Goal: Task Accomplishment & Management: Use online tool/utility

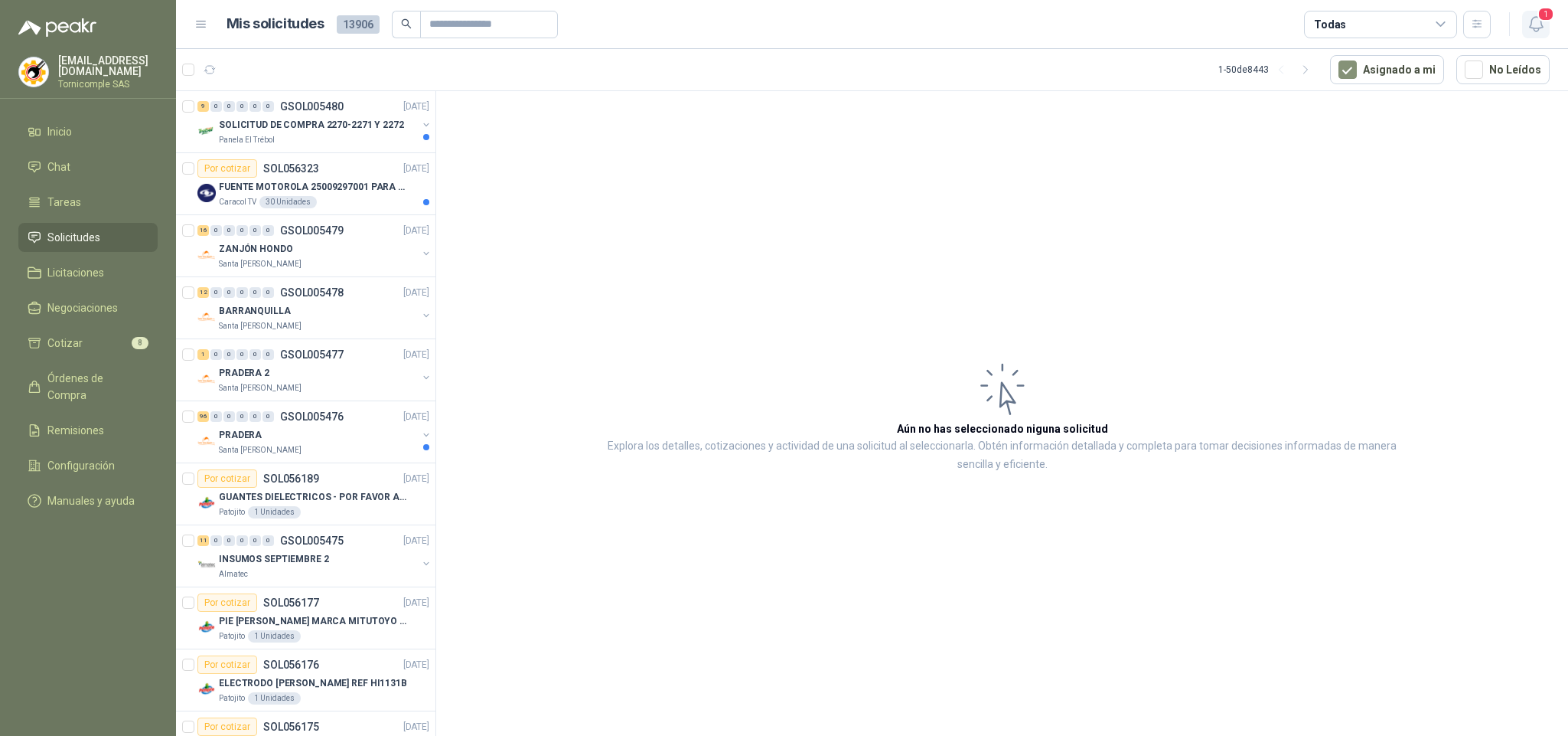
click at [1529, 27] on icon "button" at bounding box center [1536, 24] width 19 height 19
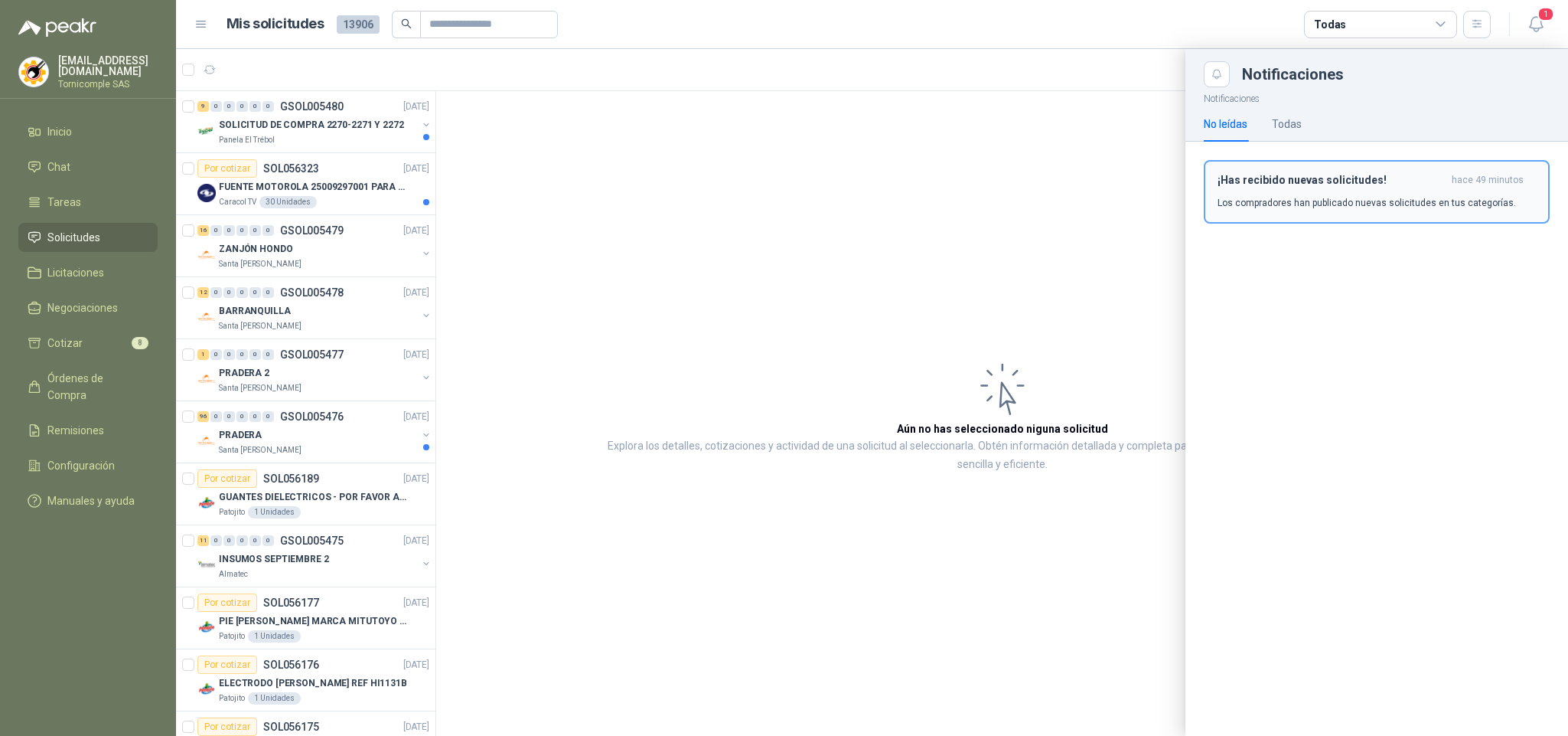
click at [1435, 201] on p "Los compradores han publicado nuevas solicitudes en tus categorías." at bounding box center [1366, 203] width 298 height 14
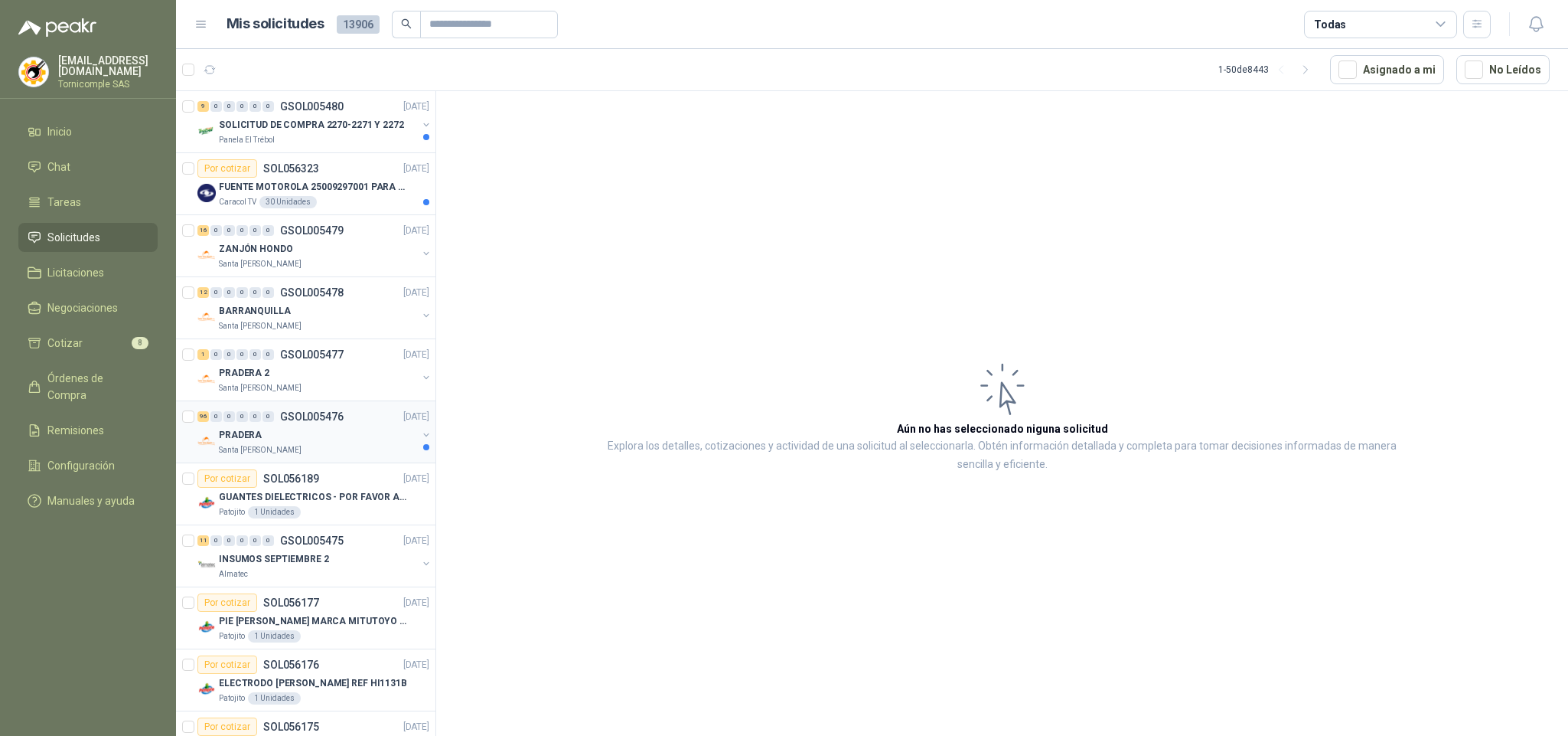
click at [318, 422] on p "GSOL005476" at bounding box center [312, 415] width 64 height 10
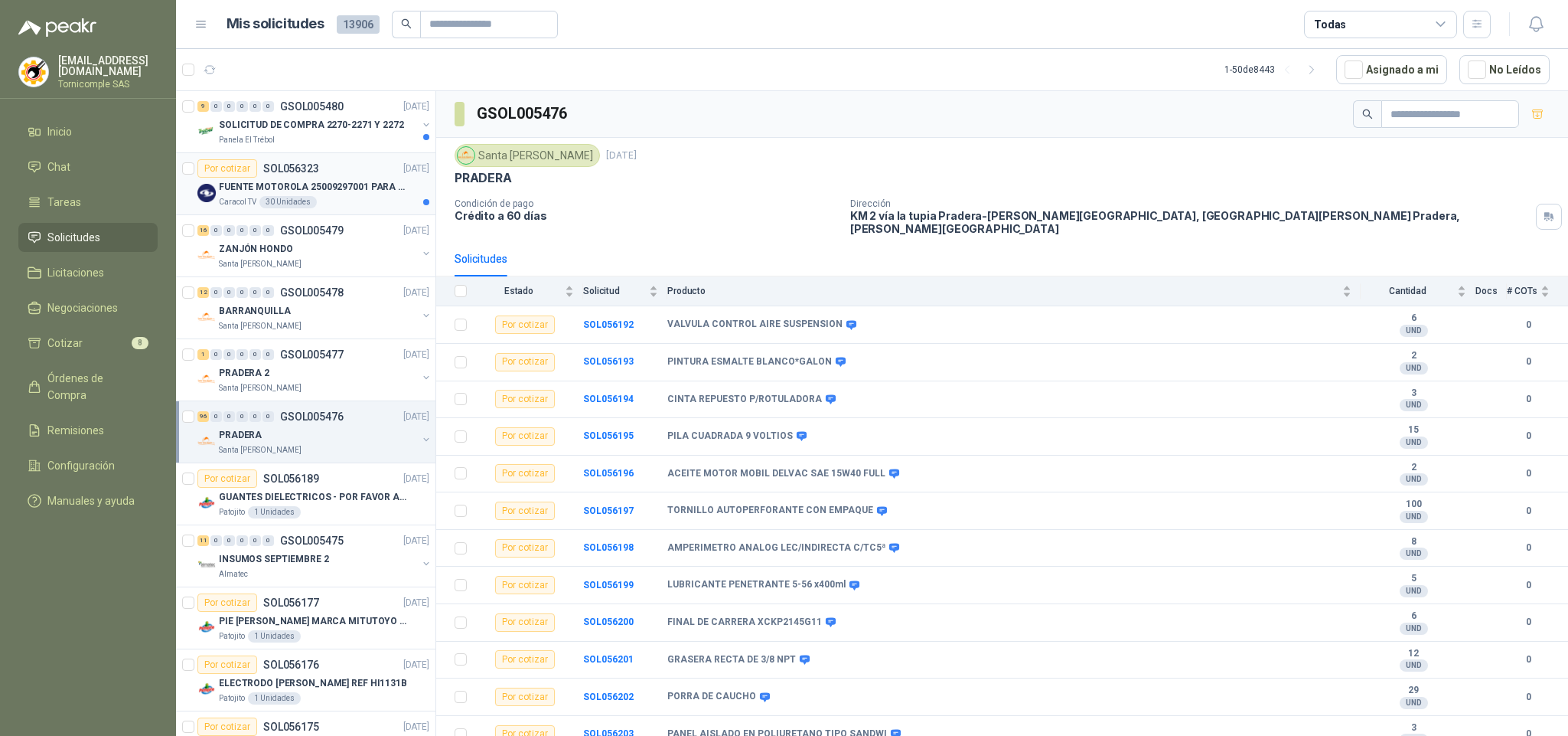
click at [318, 203] on div "Caracol TV 30 Unidades" at bounding box center [324, 202] width 211 height 12
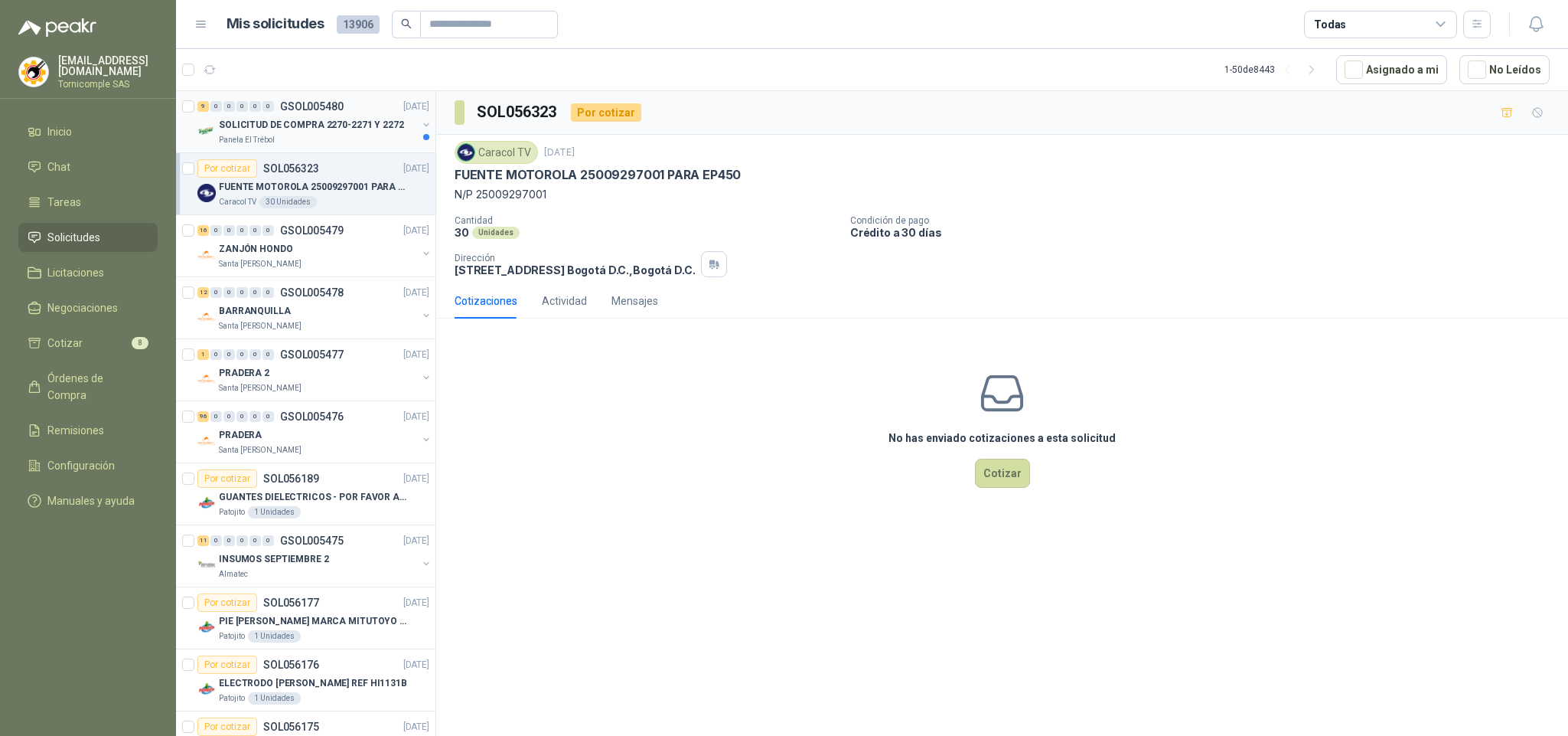
click at [301, 128] on p "SOLICITUD DE COMPRA 2270-2271 Y 2272" at bounding box center [312, 126] width 186 height 15
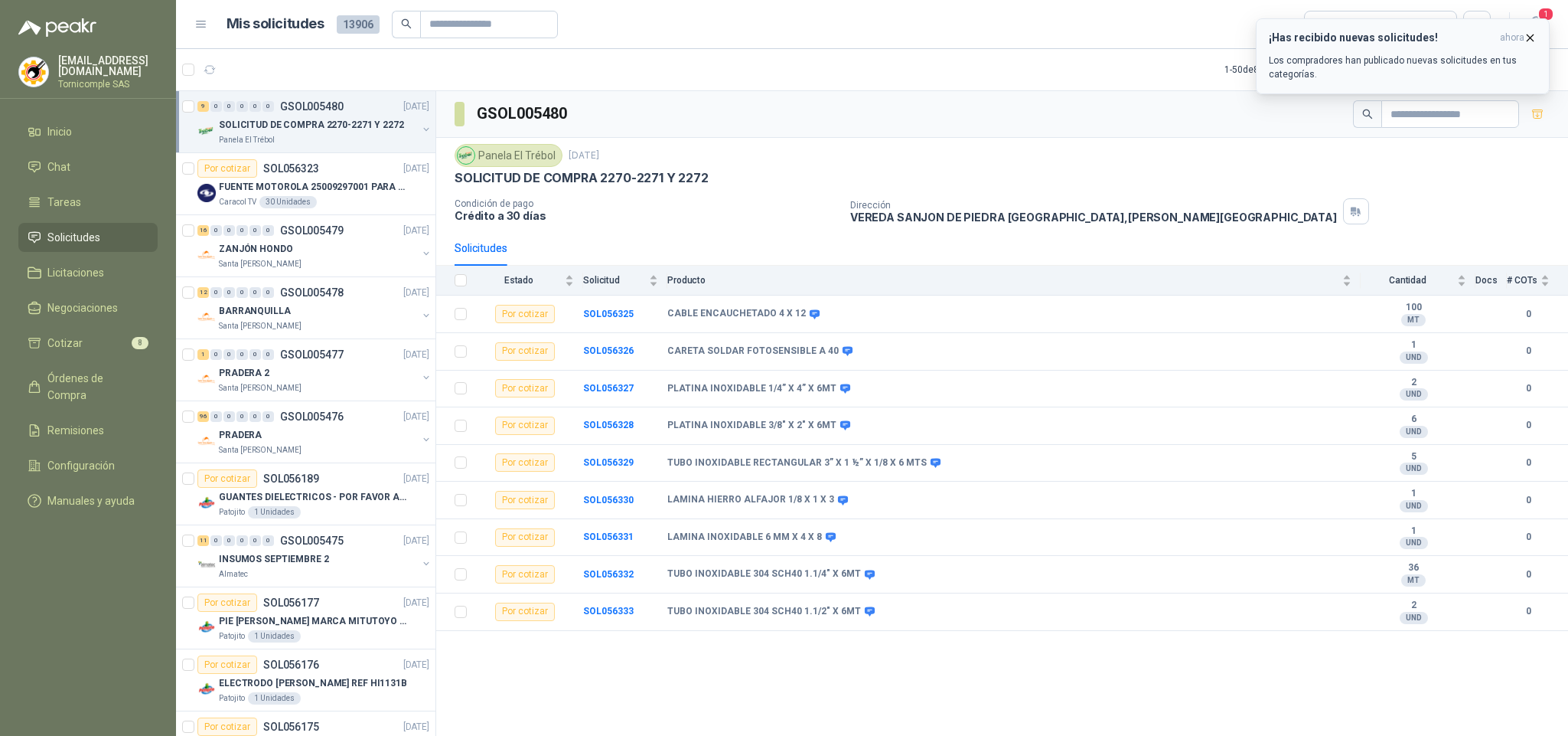
click at [1533, 35] on icon "button" at bounding box center [1531, 38] width 13 height 13
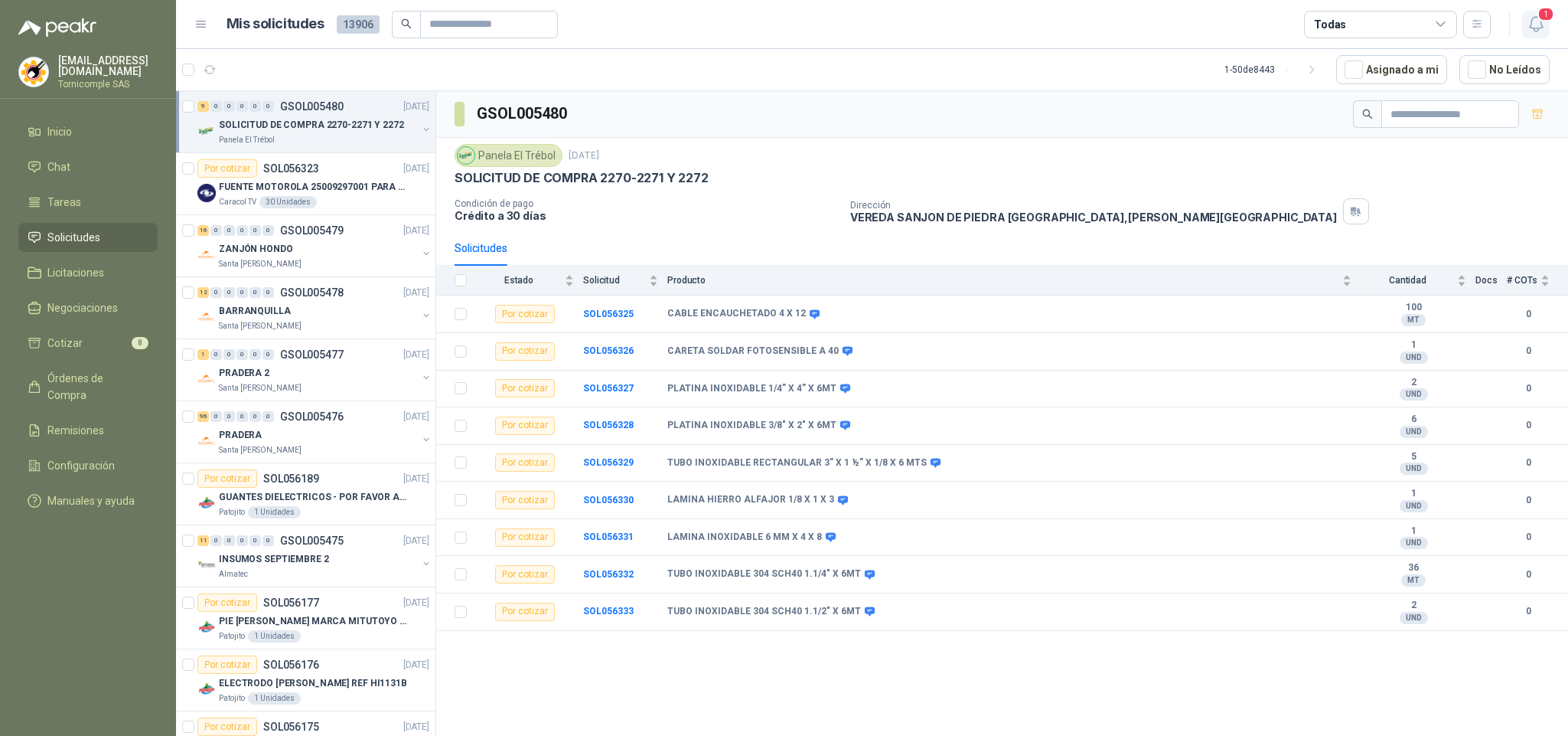
click at [1543, 25] on icon "button" at bounding box center [1536, 24] width 19 height 19
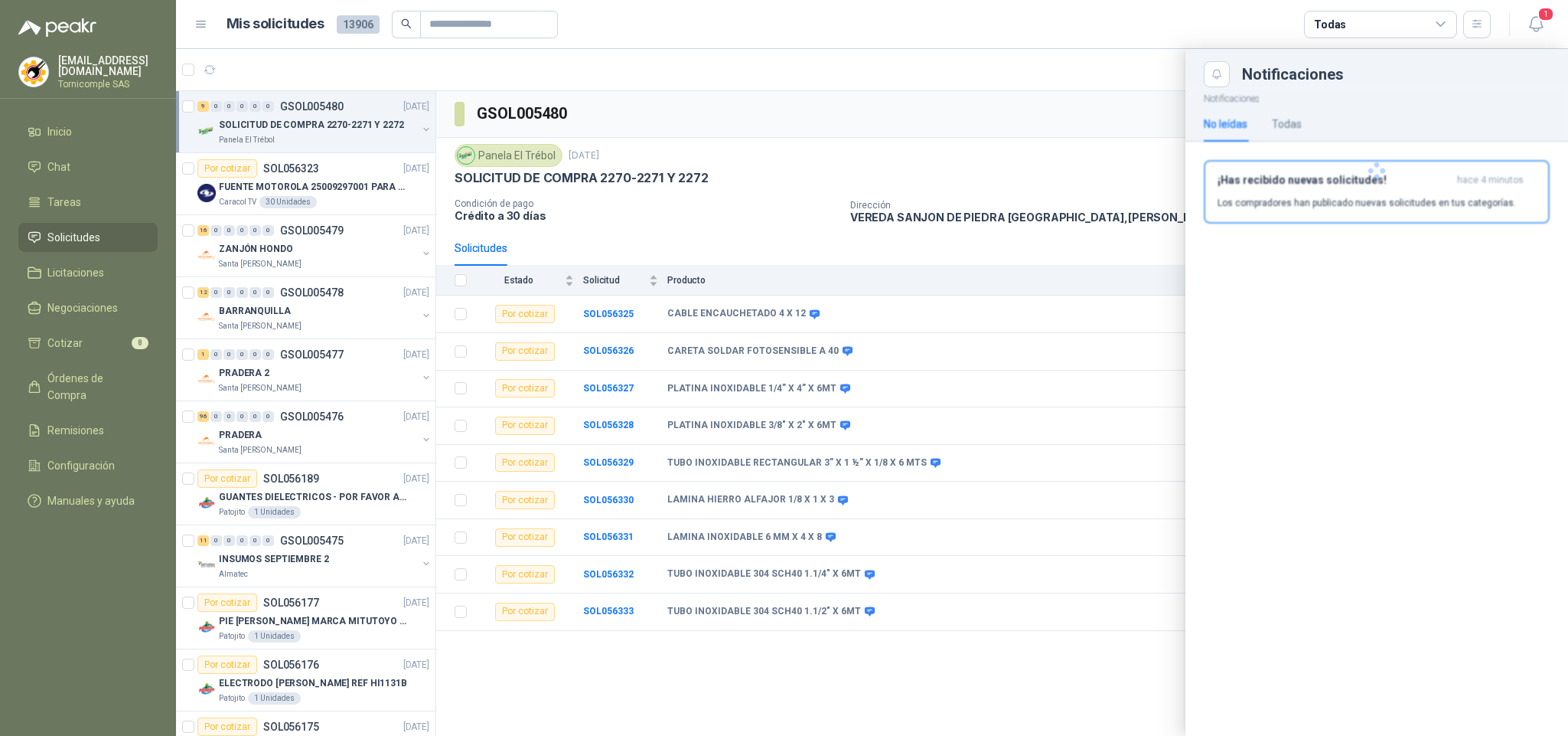
click at [1498, 191] on div at bounding box center [1377, 171] width 382 height 167
click at [1500, 194] on div "¡Has recibido nuevas solicitudes! hace 4 minutos Los compradores han publicado …" at bounding box center [1377, 191] width 319 height 36
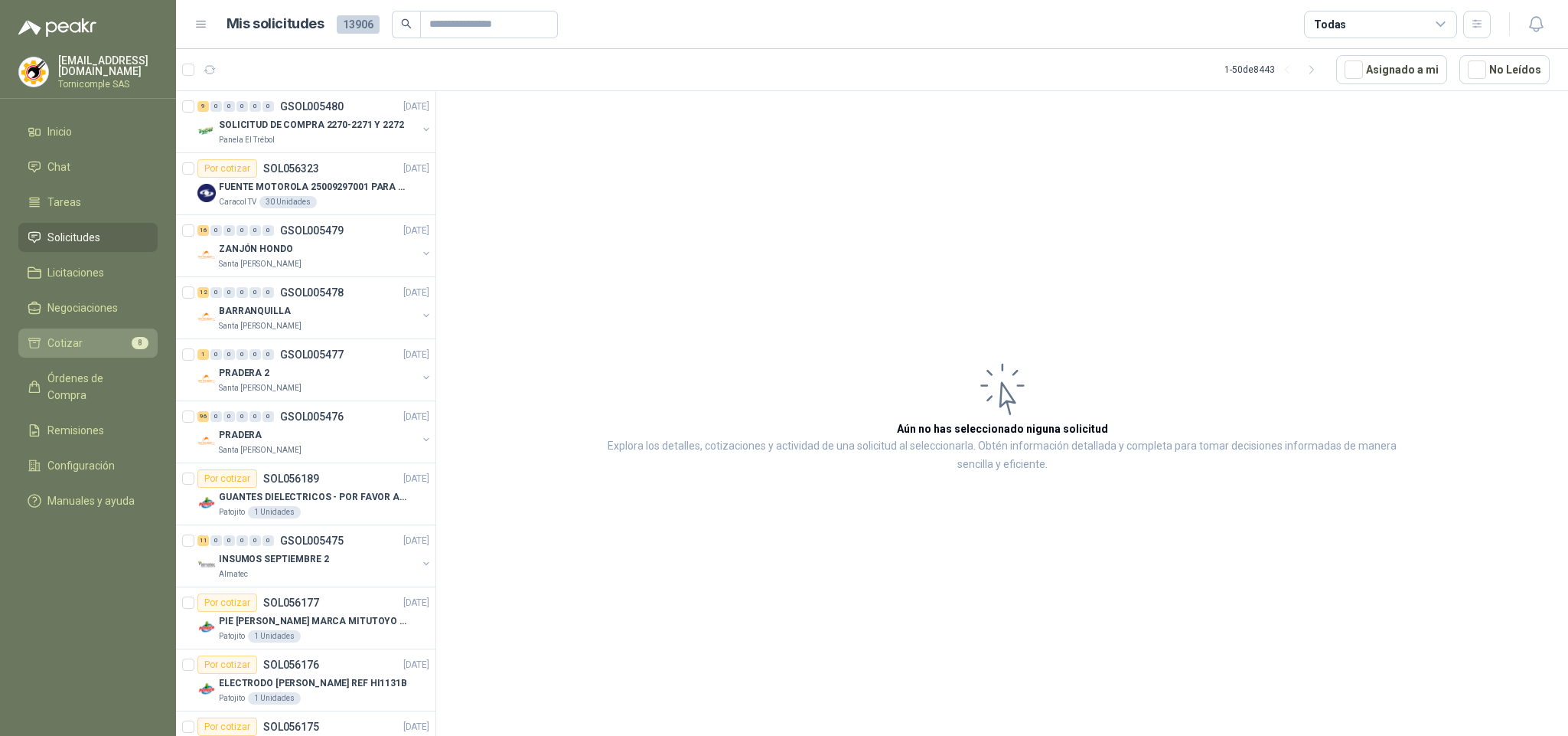
click at [111, 340] on li "Cotizar 8" at bounding box center [87, 343] width 121 height 17
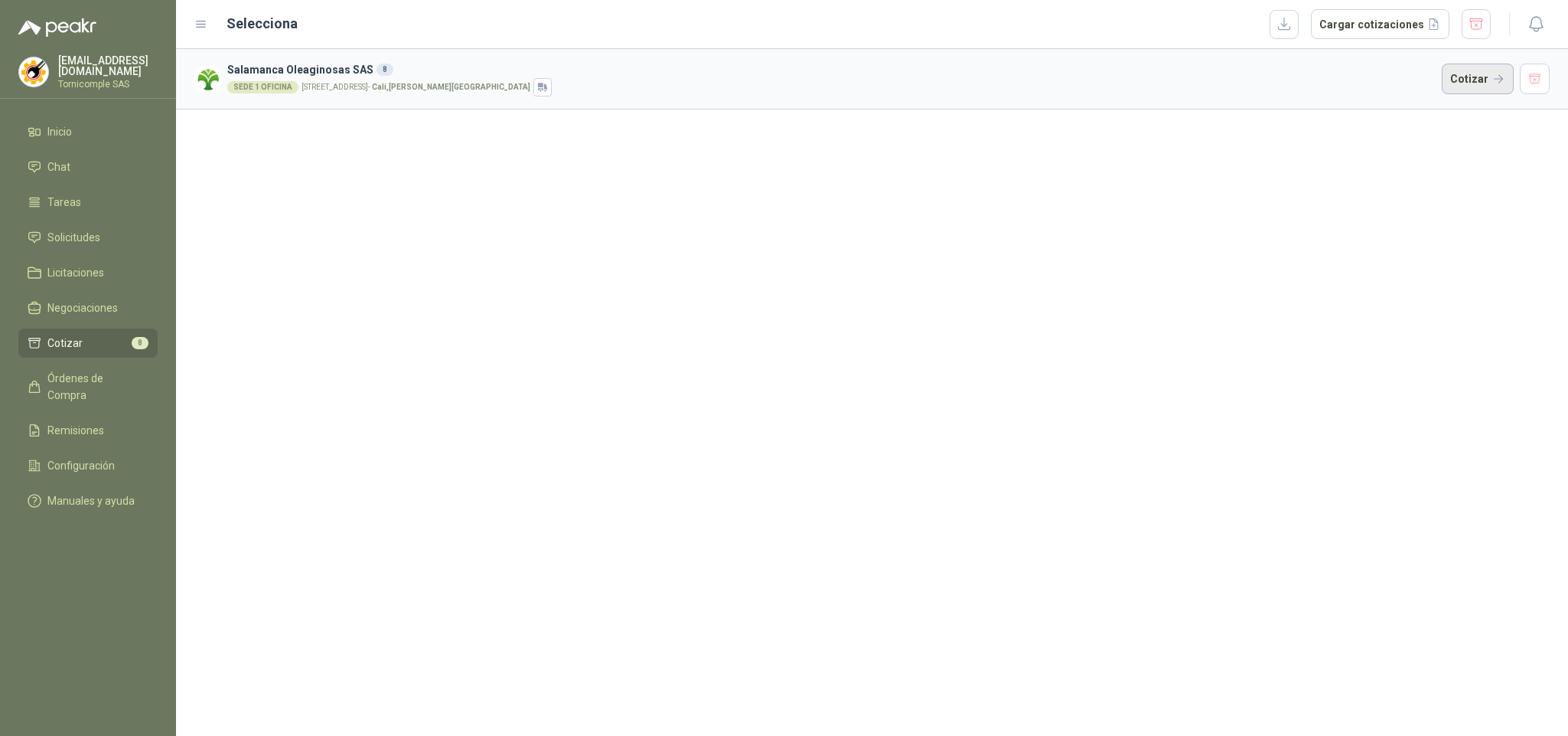
click at [1471, 85] on button "Cotizar" at bounding box center [1477, 79] width 72 height 31
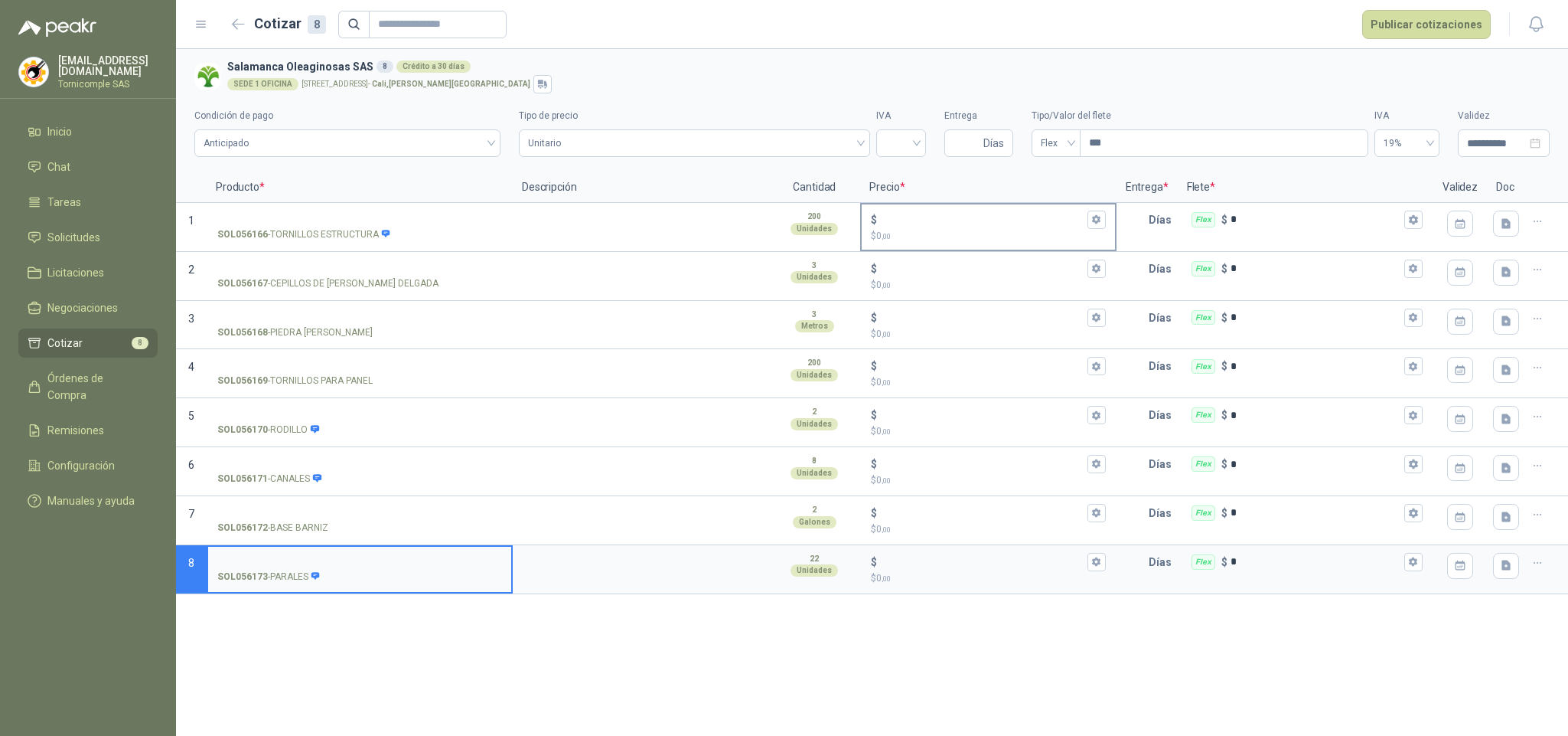
click at [936, 216] on input "$ $ 0 ,00" at bounding box center [981, 219] width 203 height 11
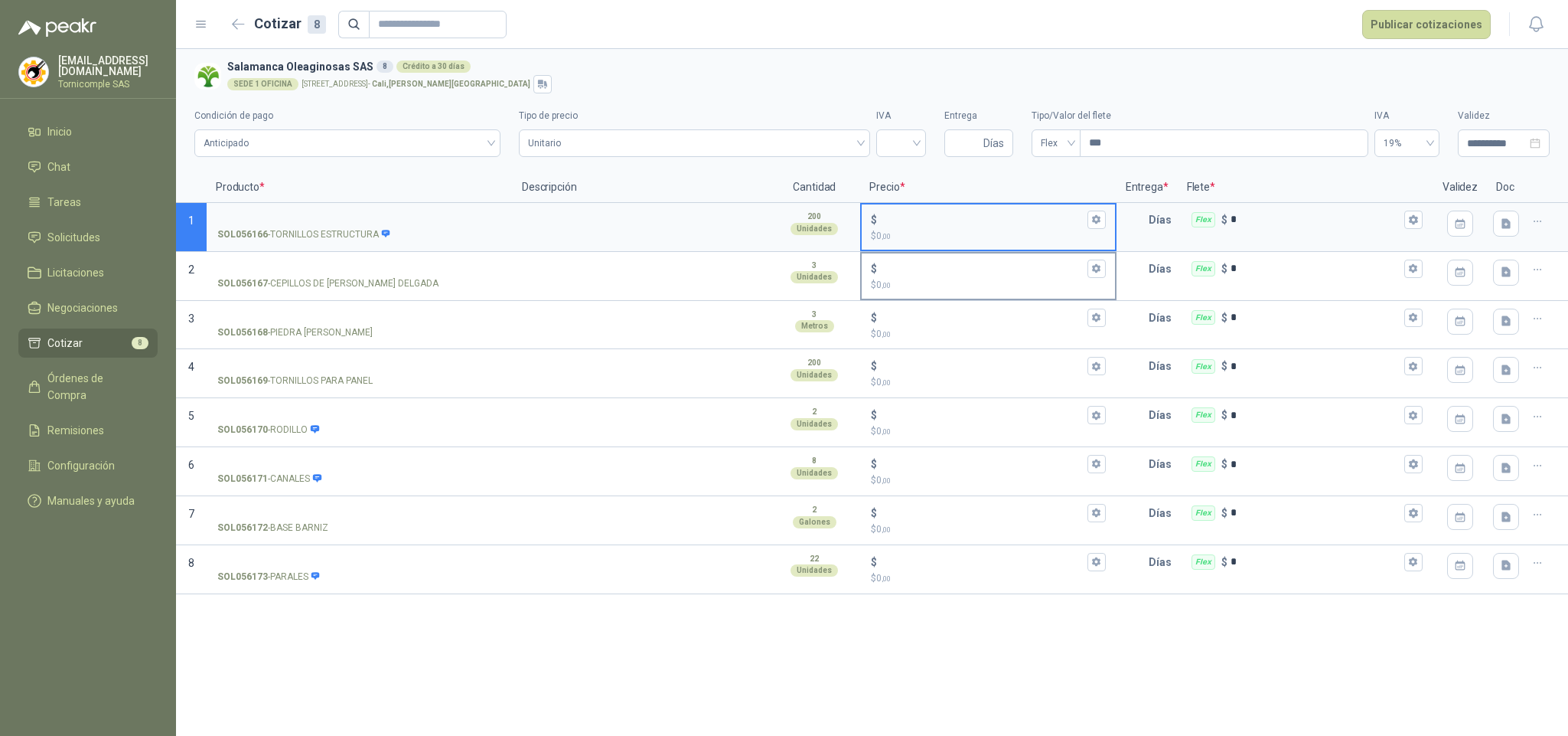
click at [893, 271] on input "$ $ 0 ,00" at bounding box center [981, 268] width 203 height 11
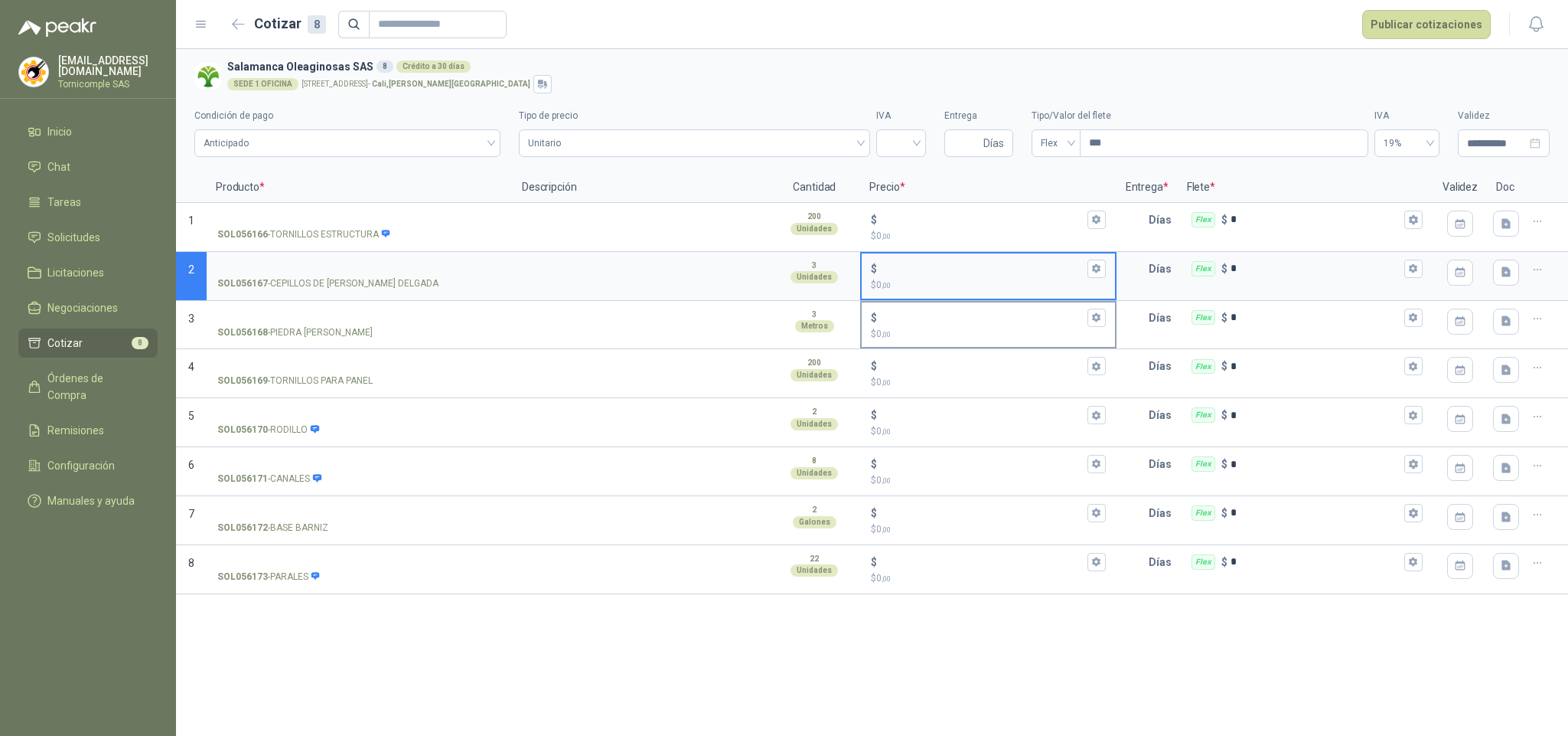
click at [915, 329] on p "$ 0 ,00" at bounding box center [988, 335] width 234 height 15
click at [915, 323] on input "$ $ 0 ,00" at bounding box center [981, 317] width 203 height 11
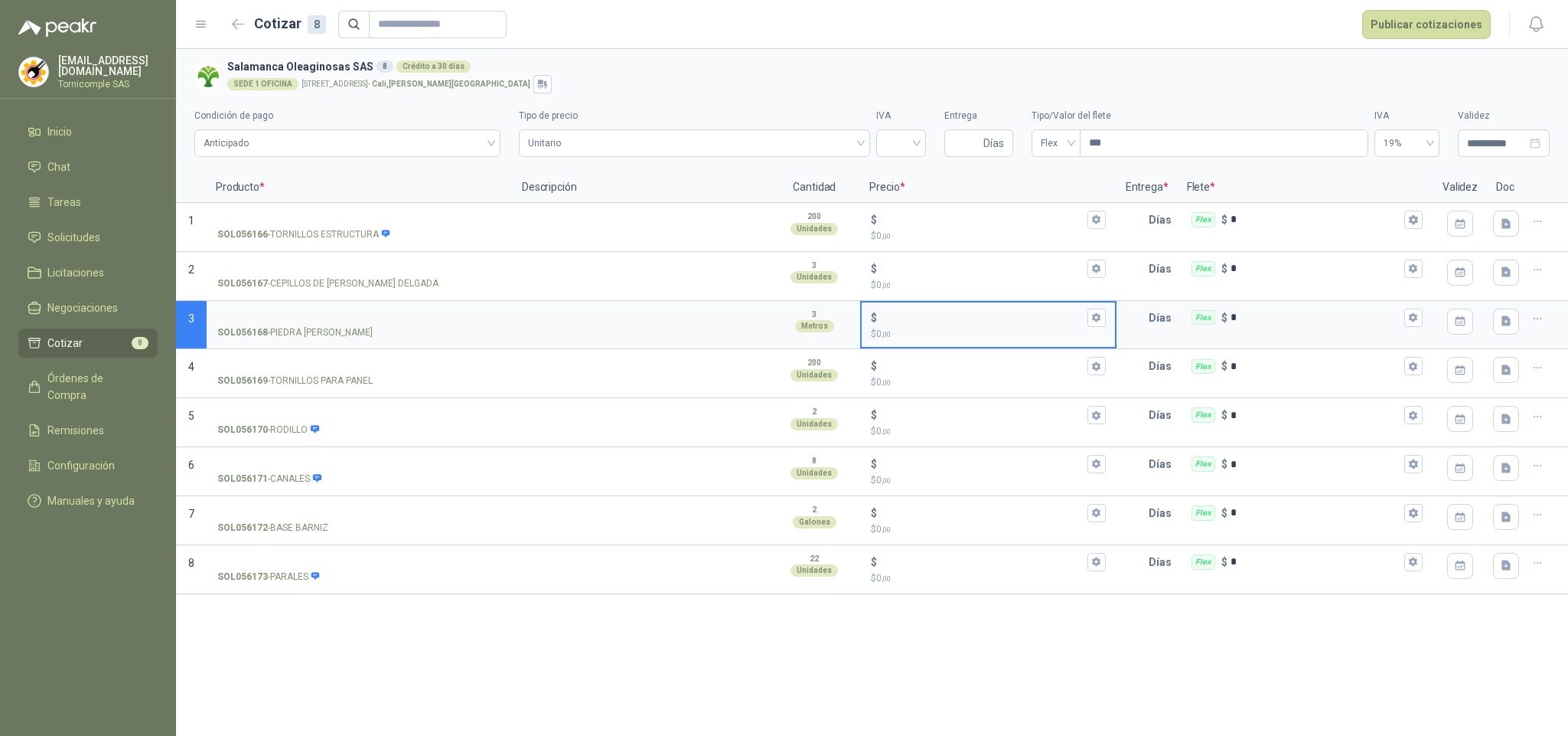
click at [915, 319] on input "$ $ 0 ,00" at bounding box center [981, 317] width 203 height 11
click at [131, 329] on link "Cotizar 8" at bounding box center [88, 342] width 140 height 29
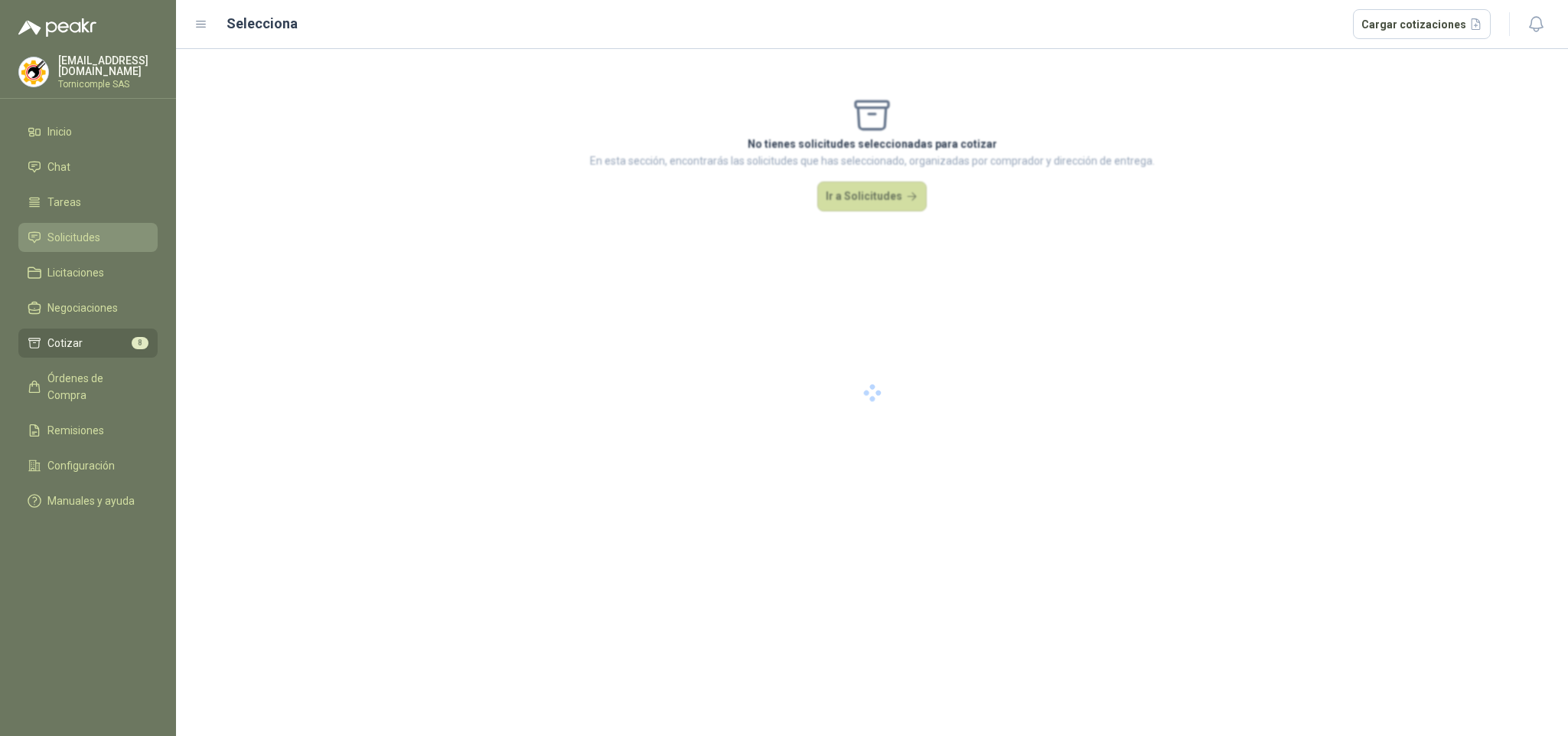
click at [111, 229] on li "Solicitudes" at bounding box center [87, 237] width 121 height 17
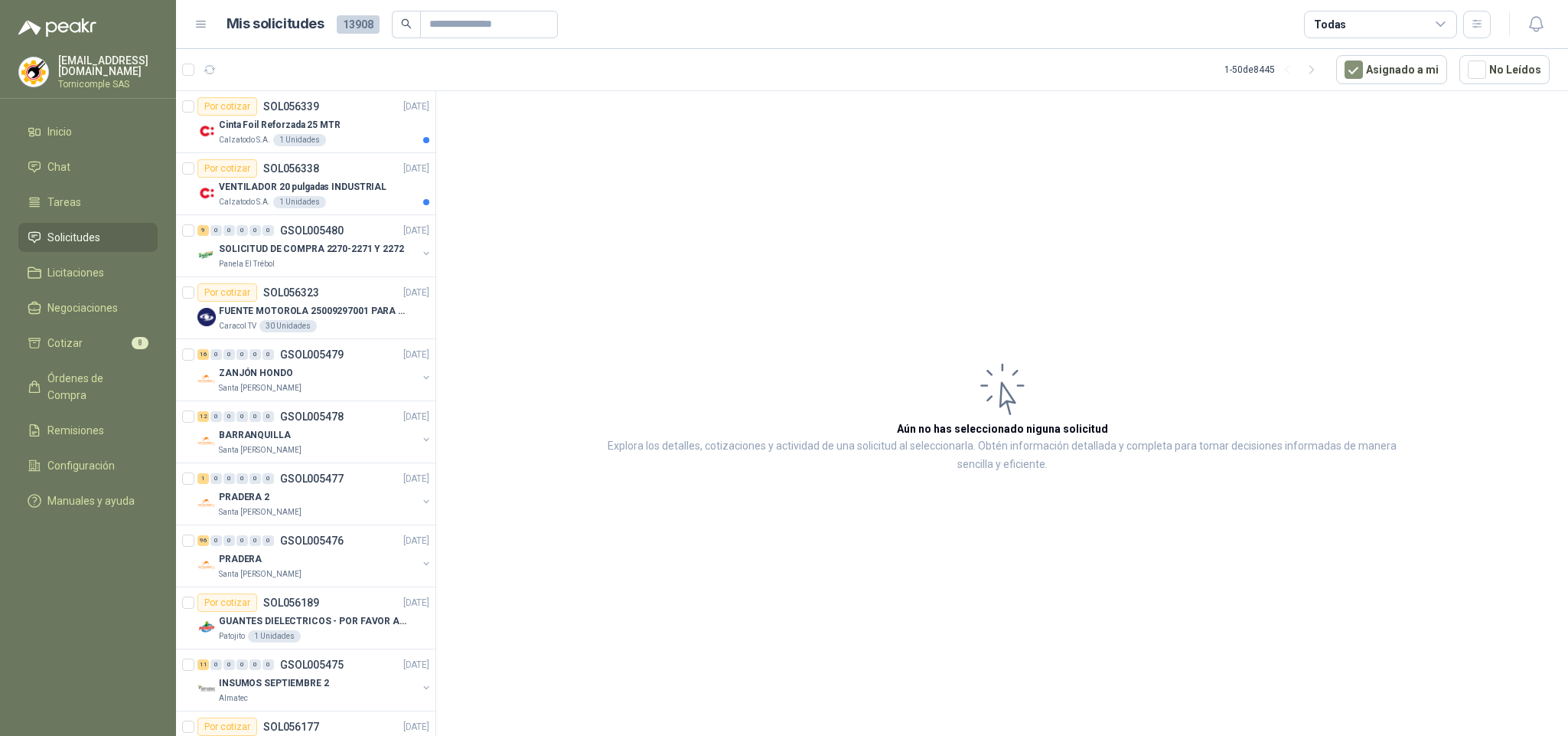
click at [131, 229] on li "Solicitudes" at bounding box center [87, 237] width 121 height 17
click at [336, 173] on div "Por cotizar SOL056338 [DATE]" at bounding box center [313, 169] width 231 height 19
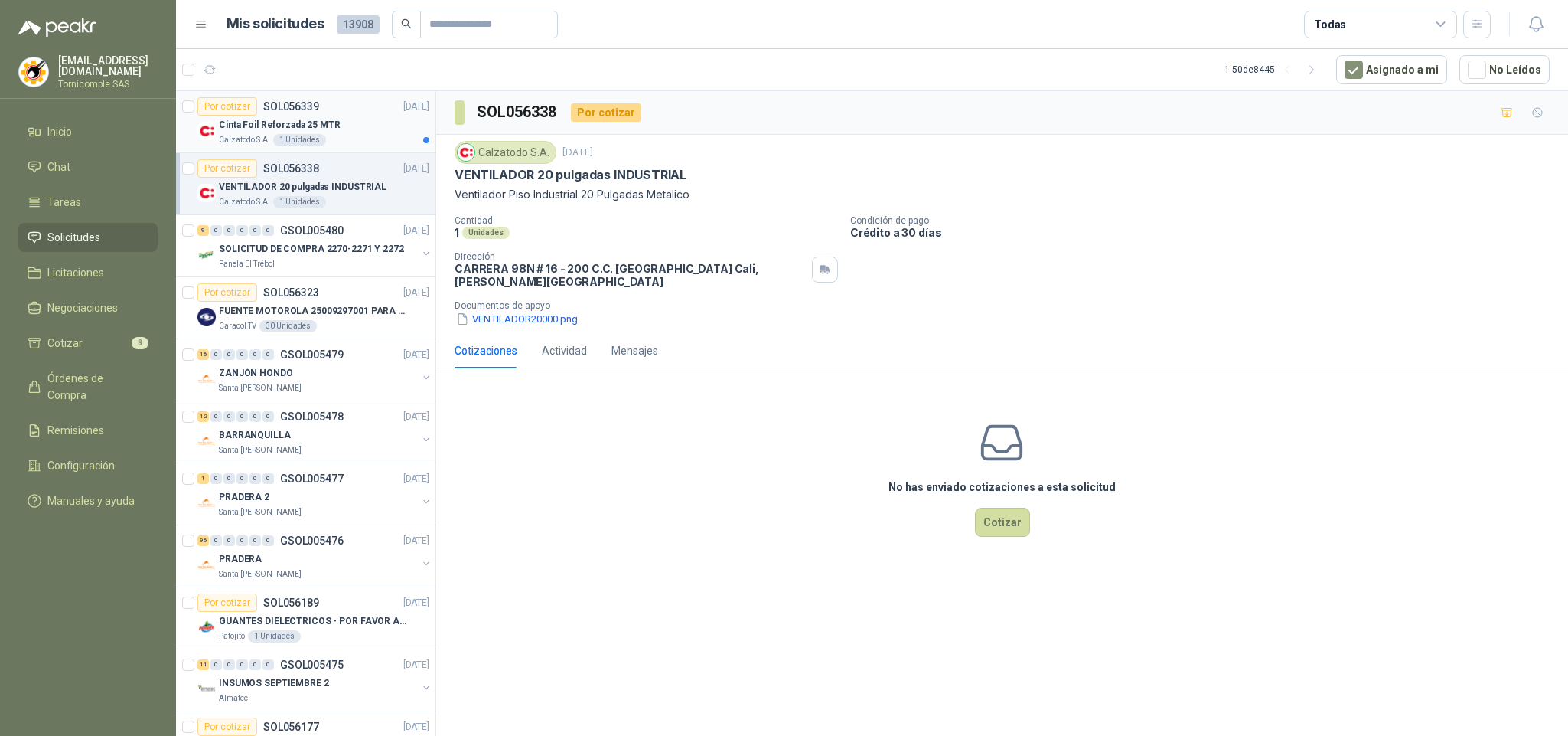
click at [375, 103] on div "Por cotizar SOL056339 [DATE]" at bounding box center [313, 107] width 231 height 19
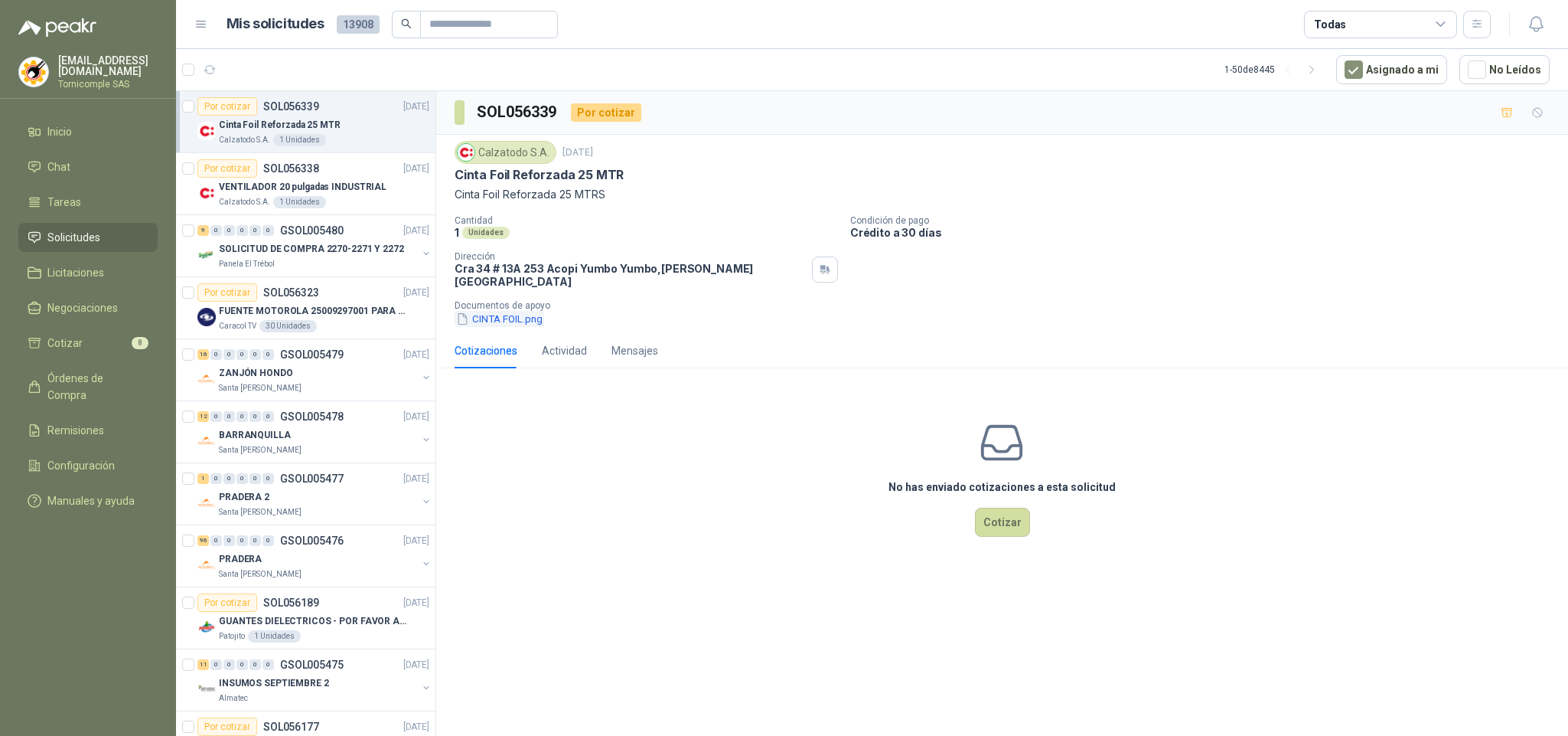
click at [499, 311] on button "CINTA FOIL.png" at bounding box center [500, 319] width 90 height 16
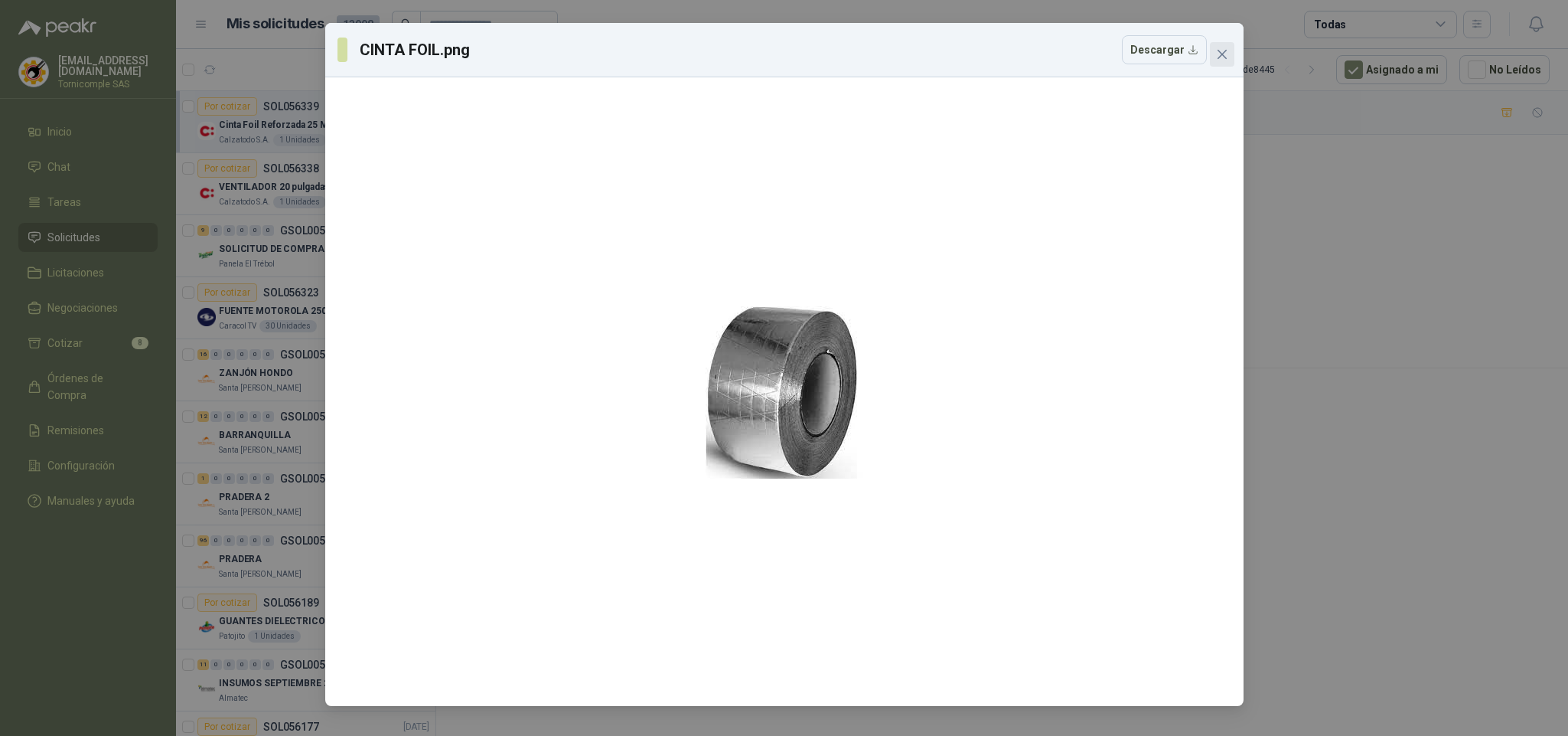
click at [1215, 60] on span "Close" at bounding box center [1222, 53] width 24 height 12
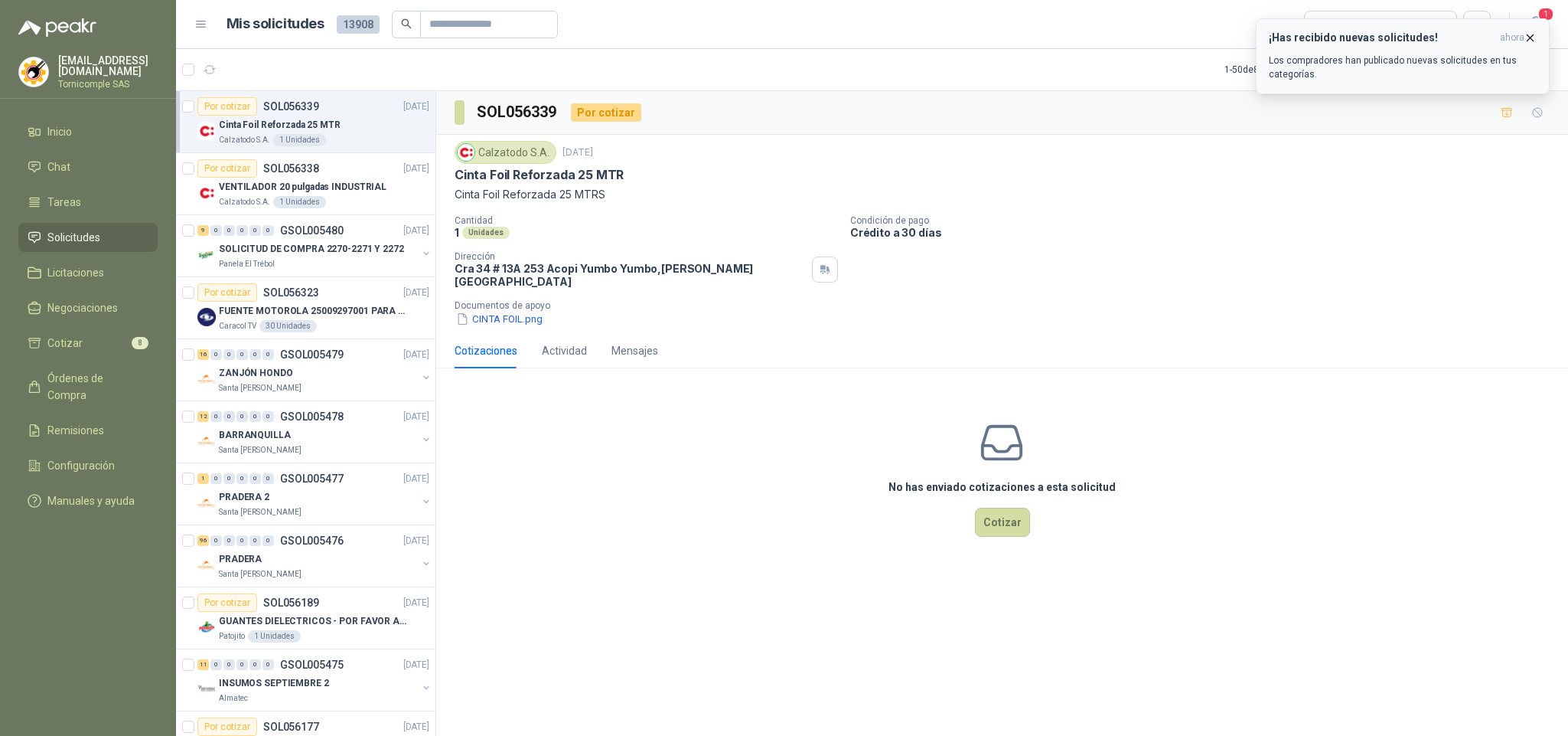
click at [1502, 53] on p "Los compradores han publicado nuevas solicitudes en tus categorías." at bounding box center [1403, 67] width 268 height 27
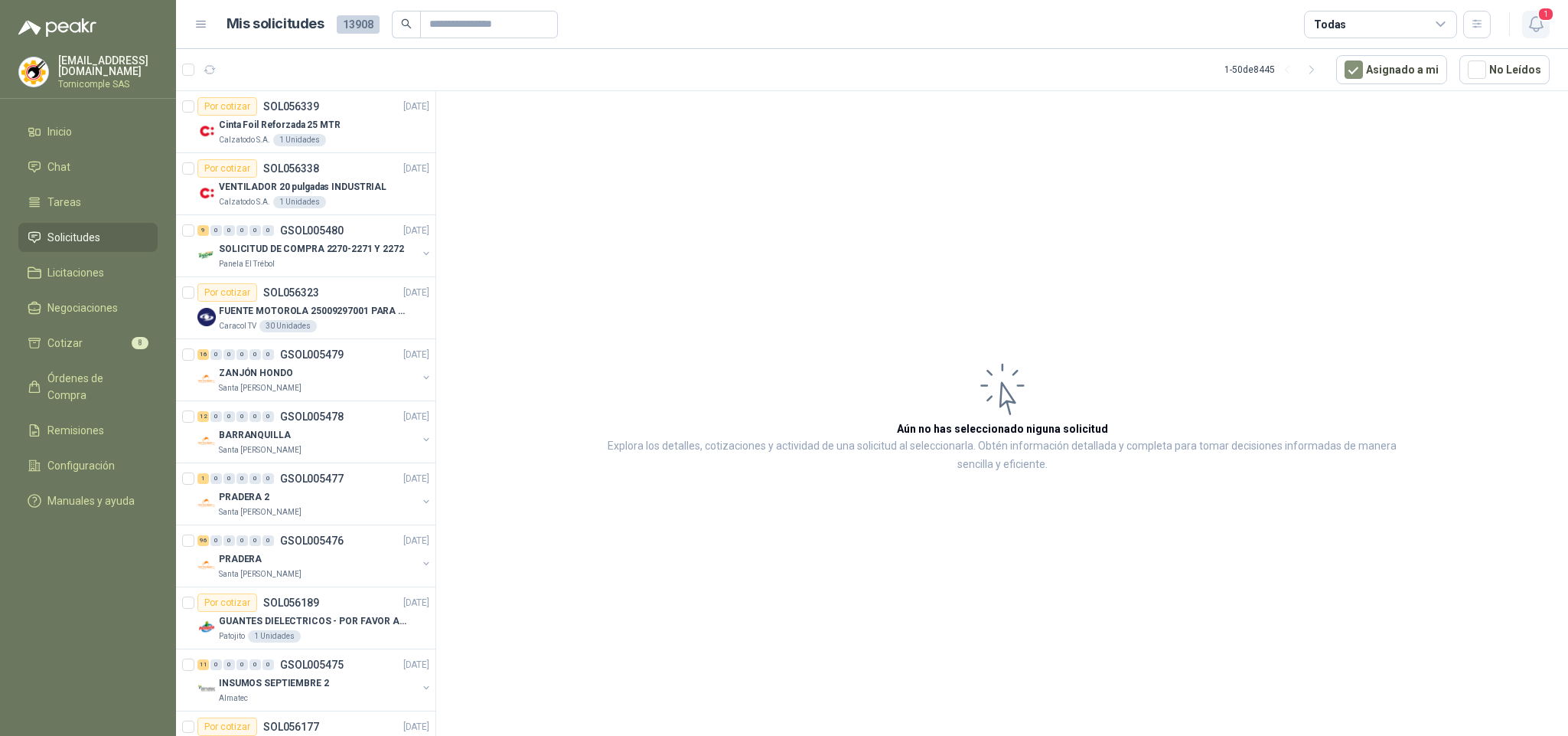
click at [1527, 21] on icon "button" at bounding box center [1536, 24] width 19 height 19
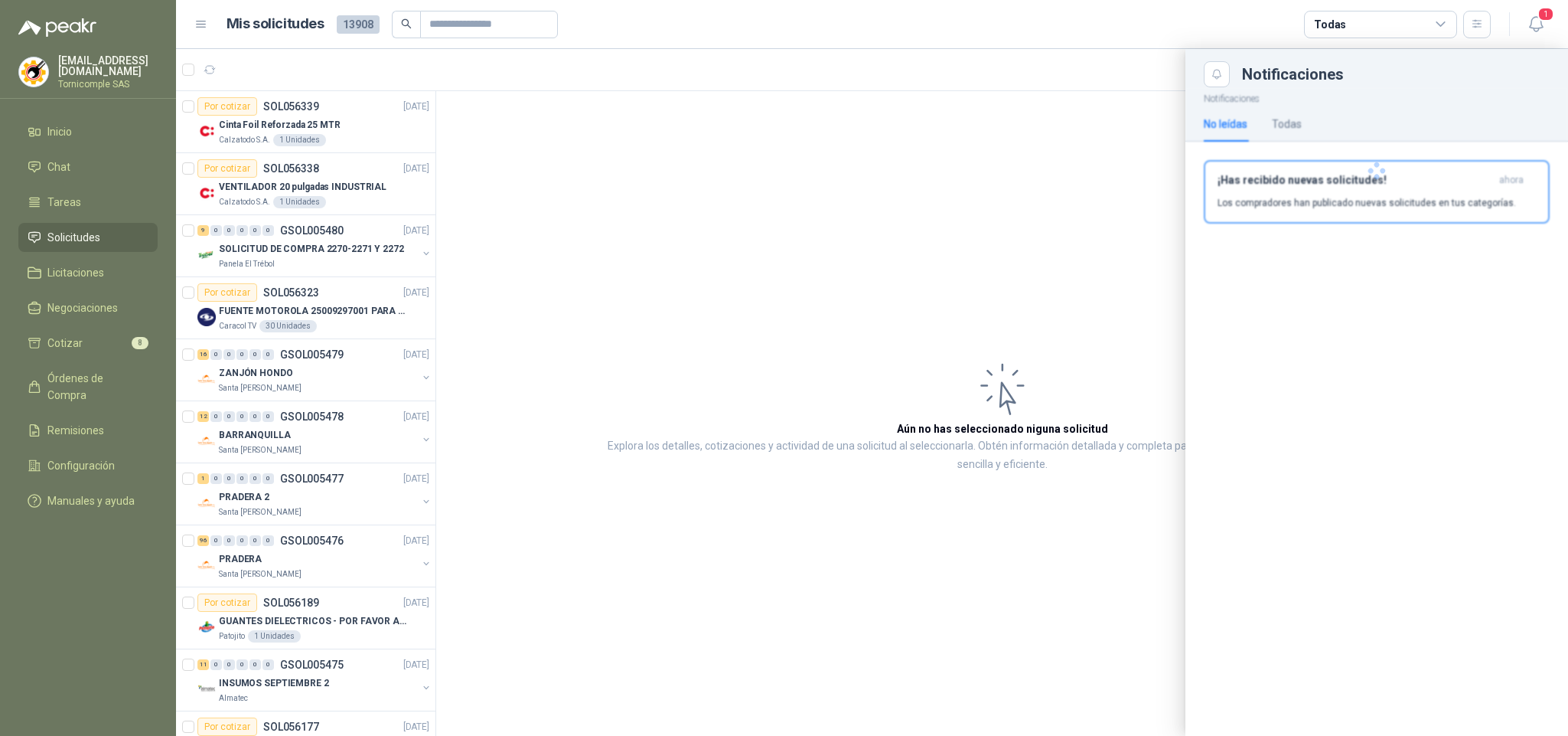
click at [1417, 193] on div at bounding box center [1377, 171] width 382 height 167
click at [1417, 193] on div "¡Has recibido nuevas solicitudes! ahora Los compradores han publicado nuevas so…" at bounding box center [1377, 191] width 319 height 36
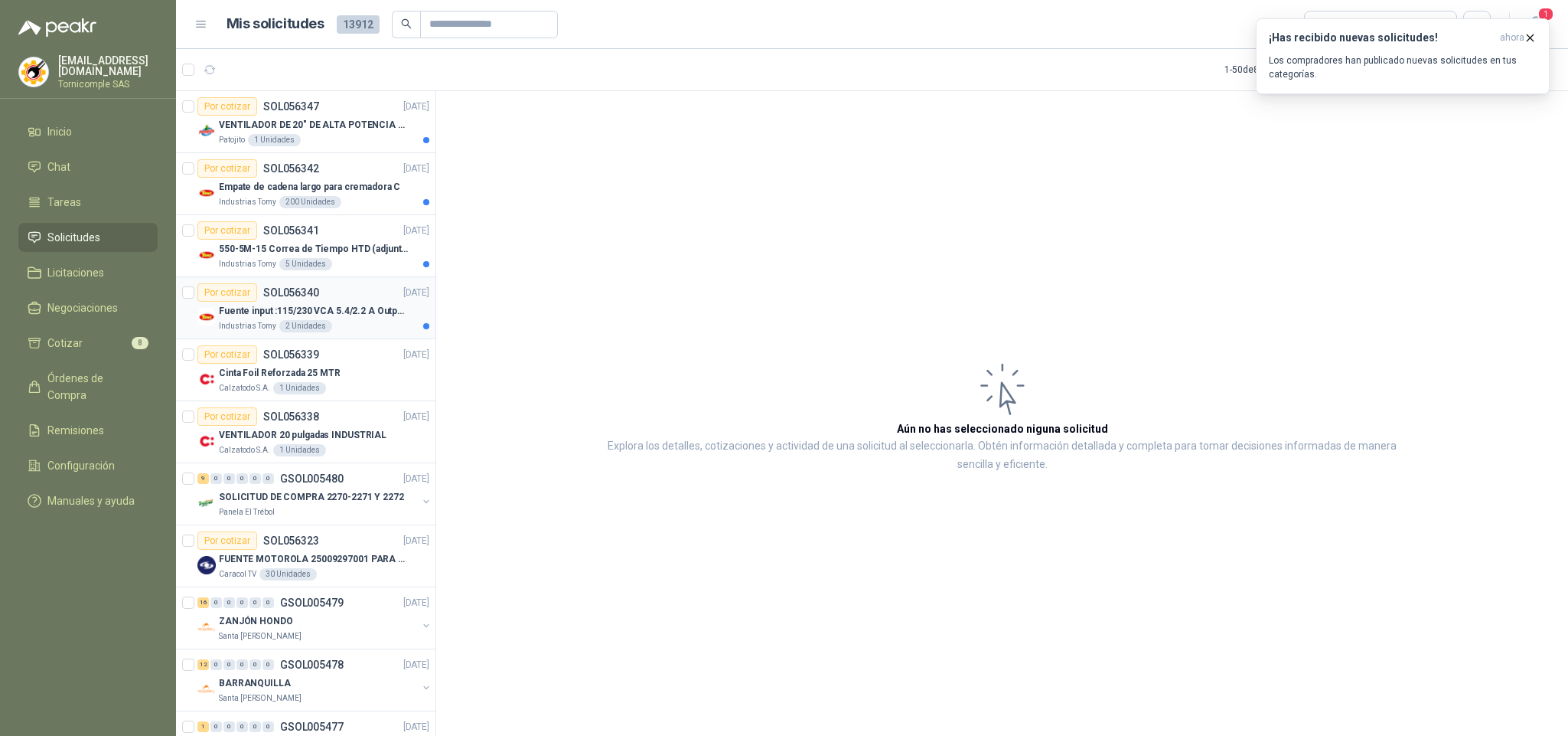
click at [364, 311] on p "Fuente input :115/230 VCA 5.4/2.2 A Output: 24 VDC 10 A 47-63 Hz" at bounding box center [314, 311] width 190 height 15
click at [378, 251] on p "550-5M-15 Correa de Tiempo HTD (adjuntar ficha y /o imagenes)" at bounding box center [314, 249] width 190 height 15
click at [384, 206] on div "Industrias Tomy 200 Unidades" at bounding box center [324, 202] width 211 height 12
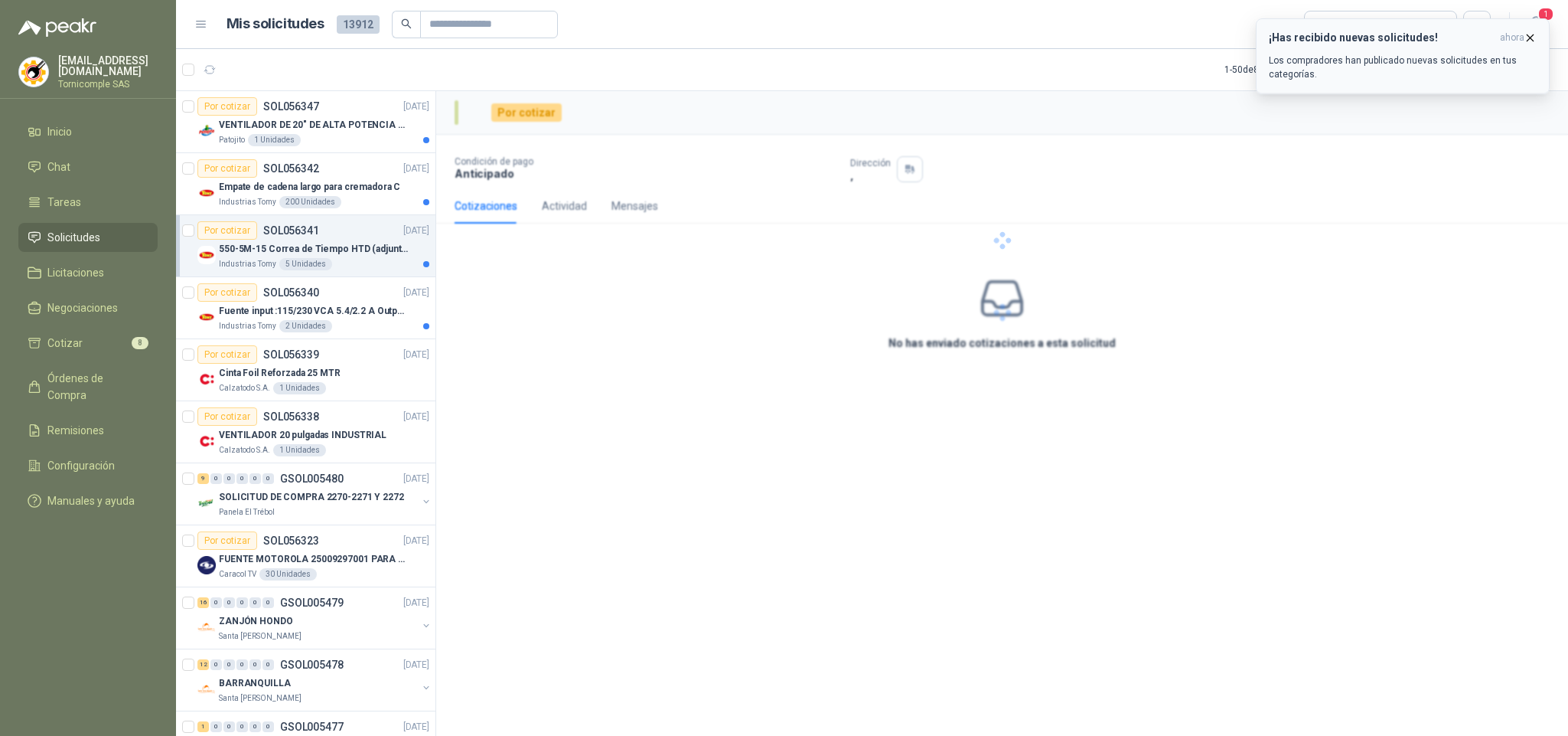
drag, startPoint x: 1460, startPoint y: 44, endPoint x: 1447, endPoint y: 49, distance: 13.9
click at [1460, 44] on div "¡Has recibido nuevas solicitudes! ahora Los compradores han publicado nuevas so…" at bounding box center [1403, 55] width 268 height 50
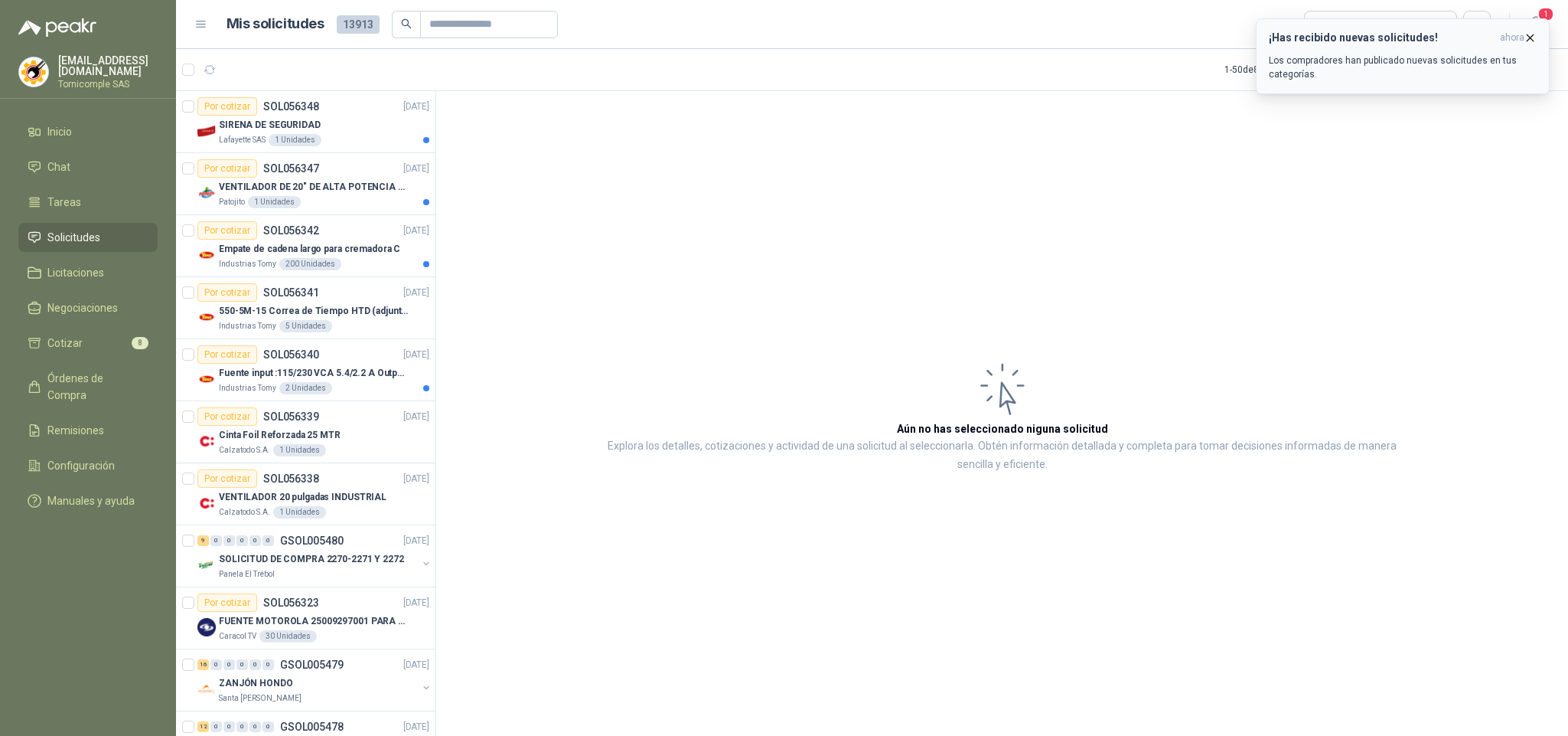
click at [1337, 53] on p "Los compradores han publicado nuevas solicitudes en tus categorías." at bounding box center [1403, 67] width 268 height 27
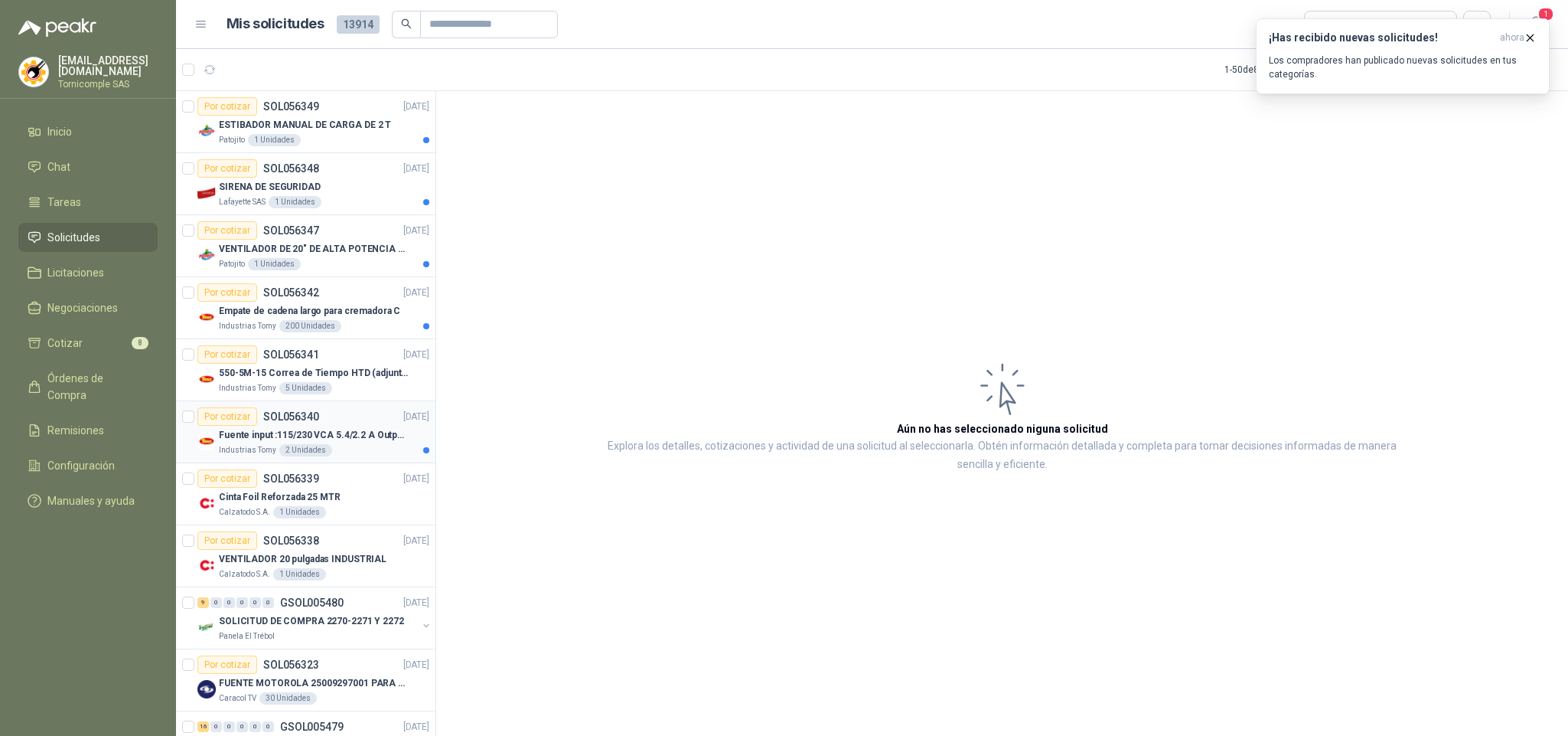
click at [367, 444] on div "Fuente input :115/230 VCA 5.4/2.2 A Output: 24 VDC 10 A 47-63 Hz" at bounding box center [324, 435] width 211 height 19
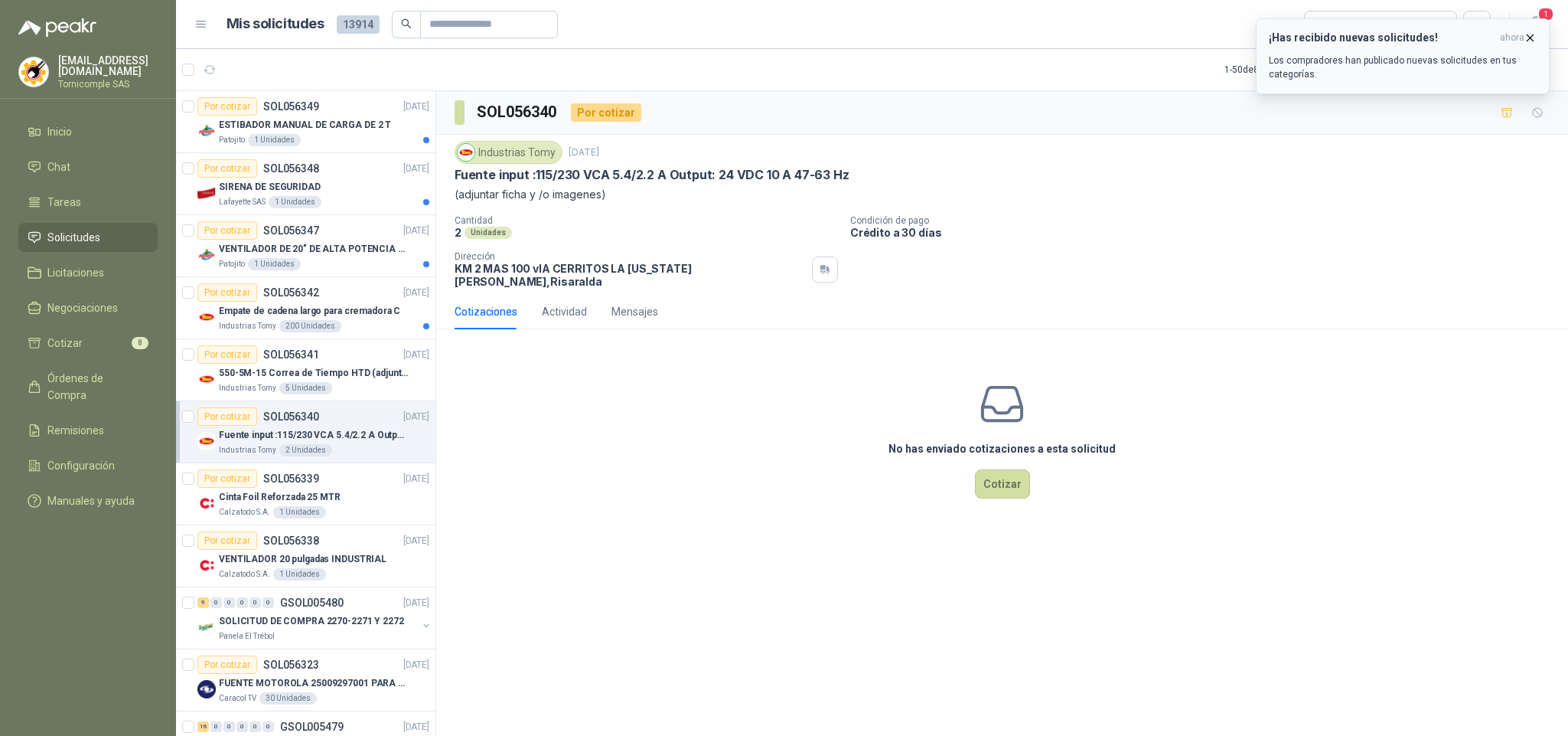
click at [1522, 32] on span "ahora" at bounding box center [1512, 38] width 24 height 13
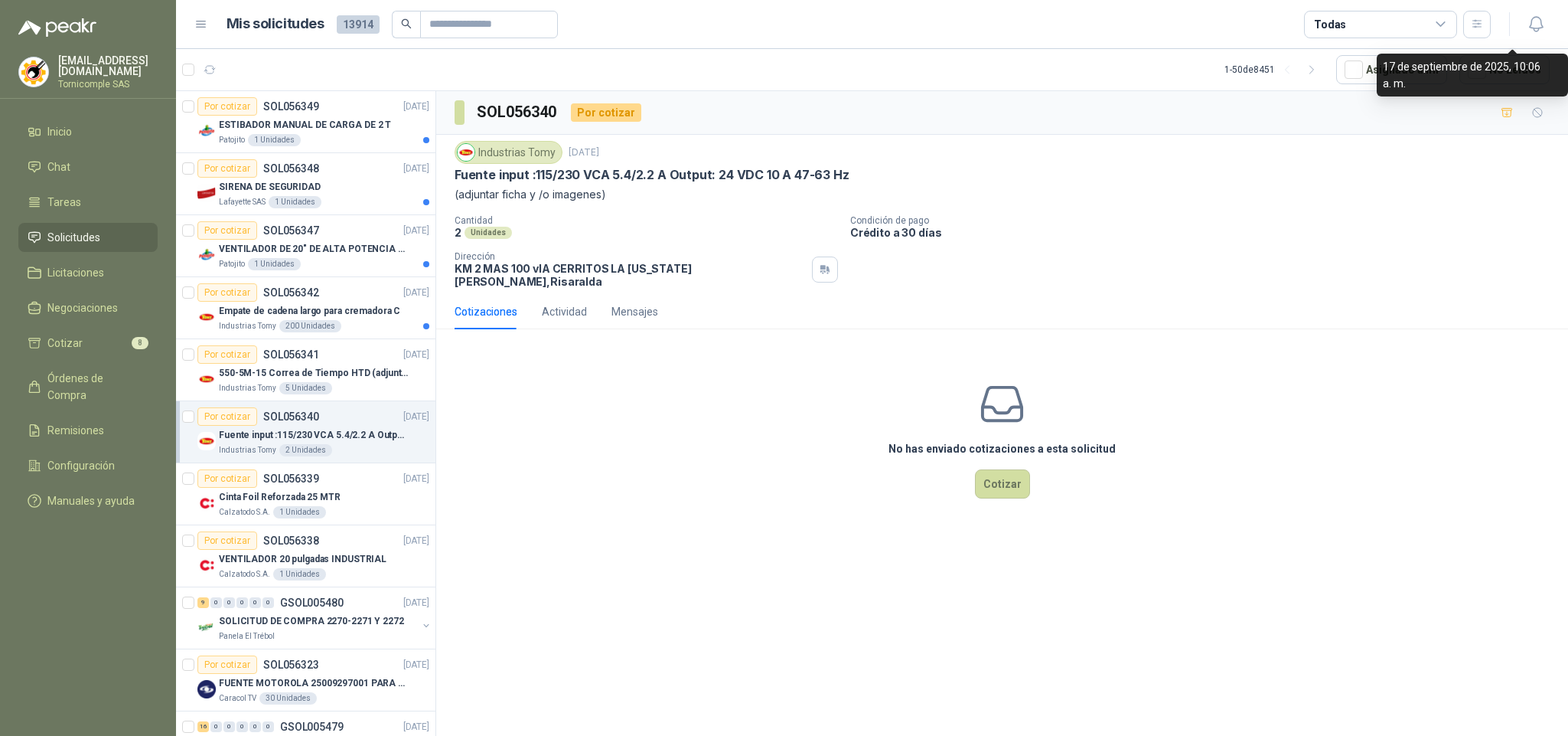
click at [1538, 19] on div "¡Has recibido nuevas solicitudes! ahora Los compradores han publicado nuevas so…" at bounding box center [1403, 19] width 294 height 0
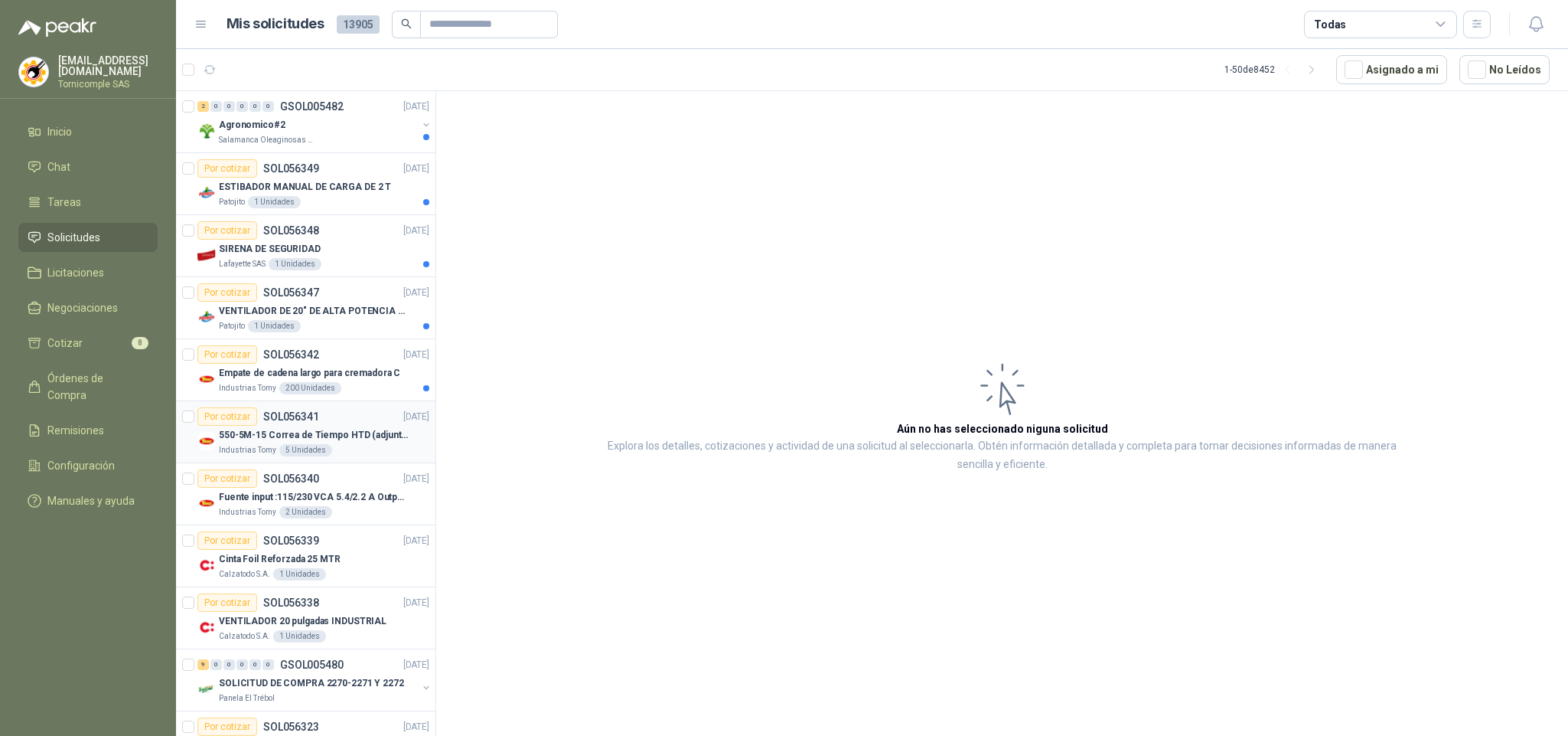
click at [302, 405] on article "Por cotizar SOL056341 [DATE] 550-5M-15 [PERSON_NAME] de Tiempo HTD (adjuntar fi…" at bounding box center [306, 432] width 260 height 62
click at [306, 381] on p "Empate de cadena largo para cremadora C" at bounding box center [310, 373] width 182 height 15
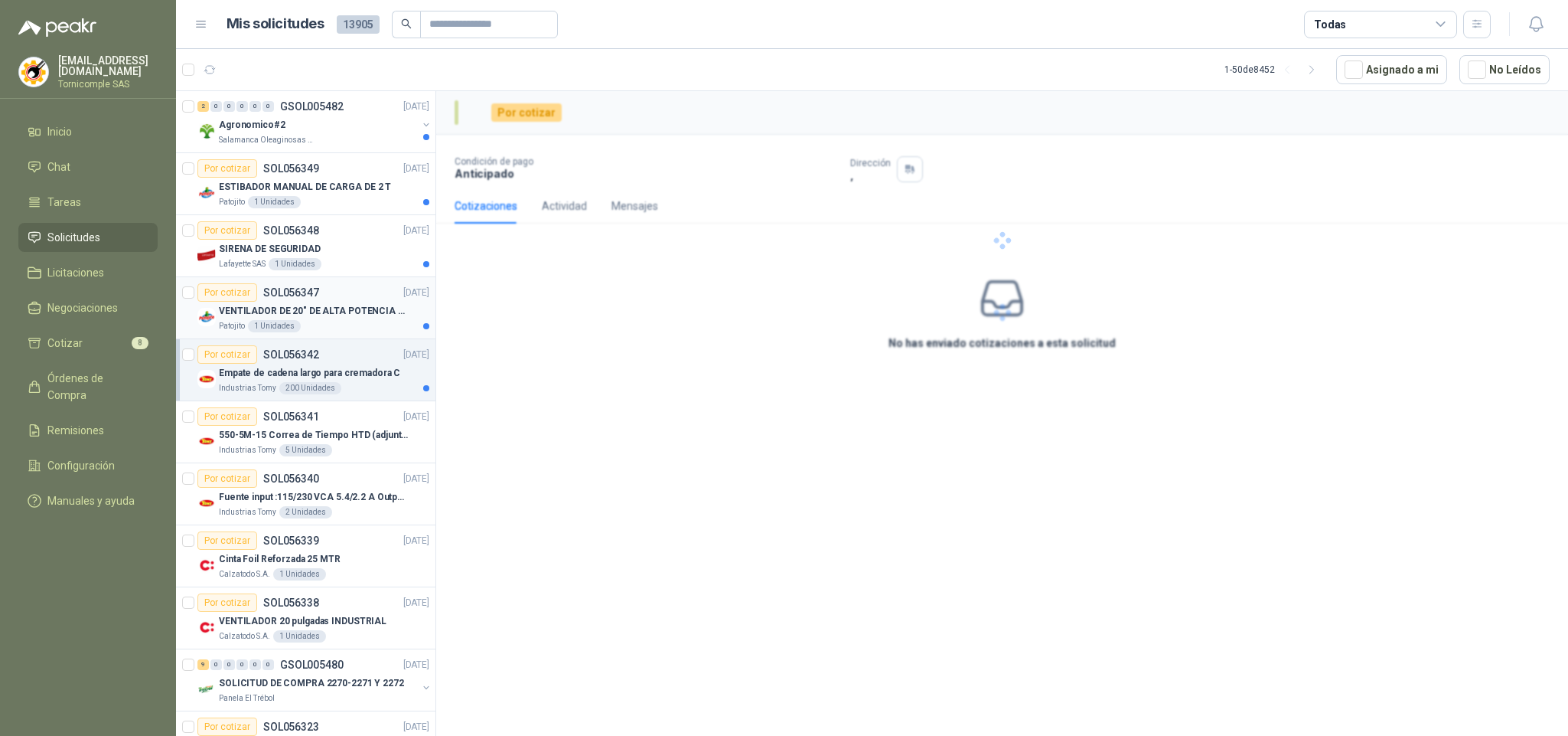
click at [306, 308] on p "VENTILADOR DE 20" DE ALTA POTENCIA PARA ANCLAR A LA PARED" at bounding box center [314, 311] width 190 height 15
click at [286, 247] on p "SIRENA DE SEGURIDAD" at bounding box center [270, 249] width 102 height 15
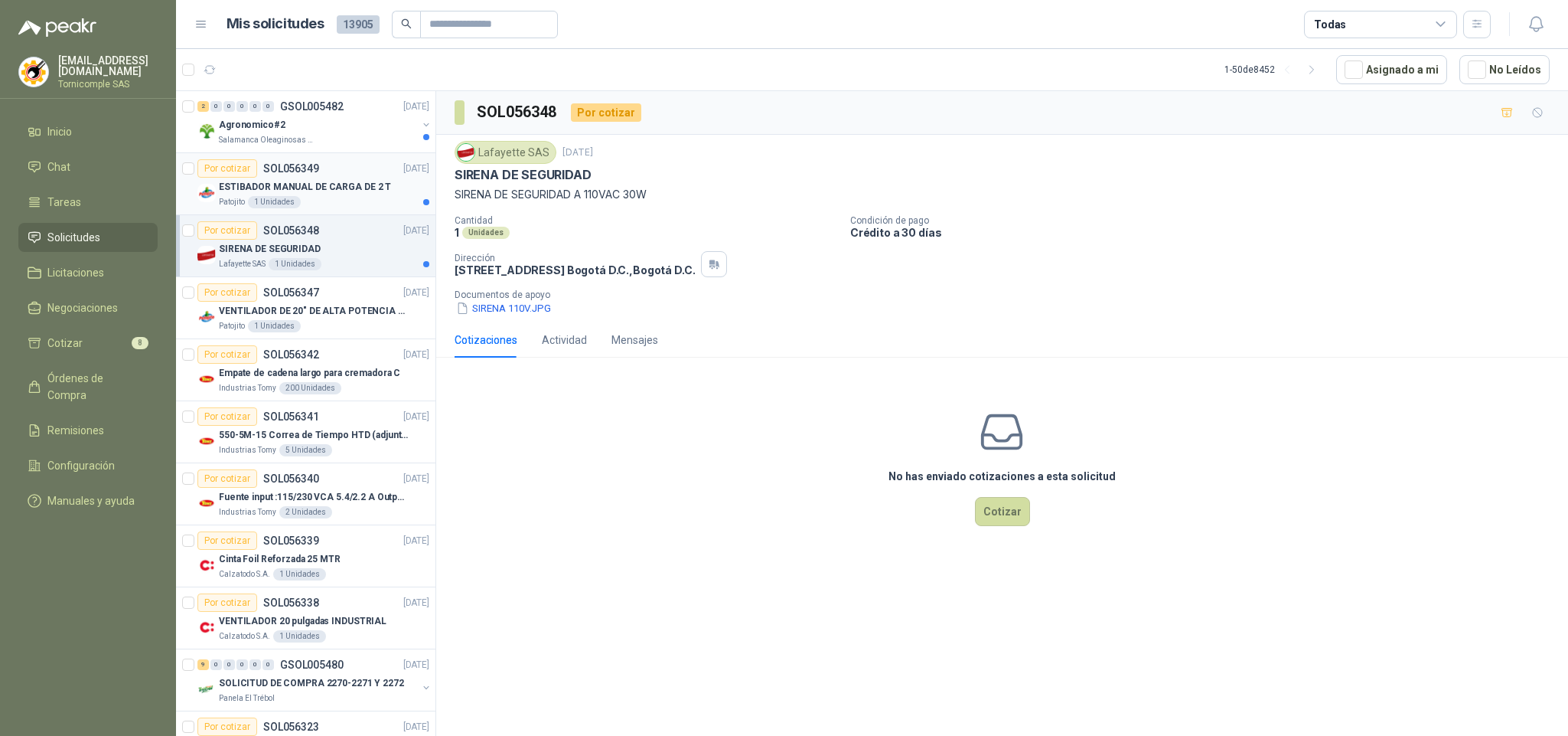
click at [277, 203] on div "1 Unidades" at bounding box center [275, 202] width 52 height 12
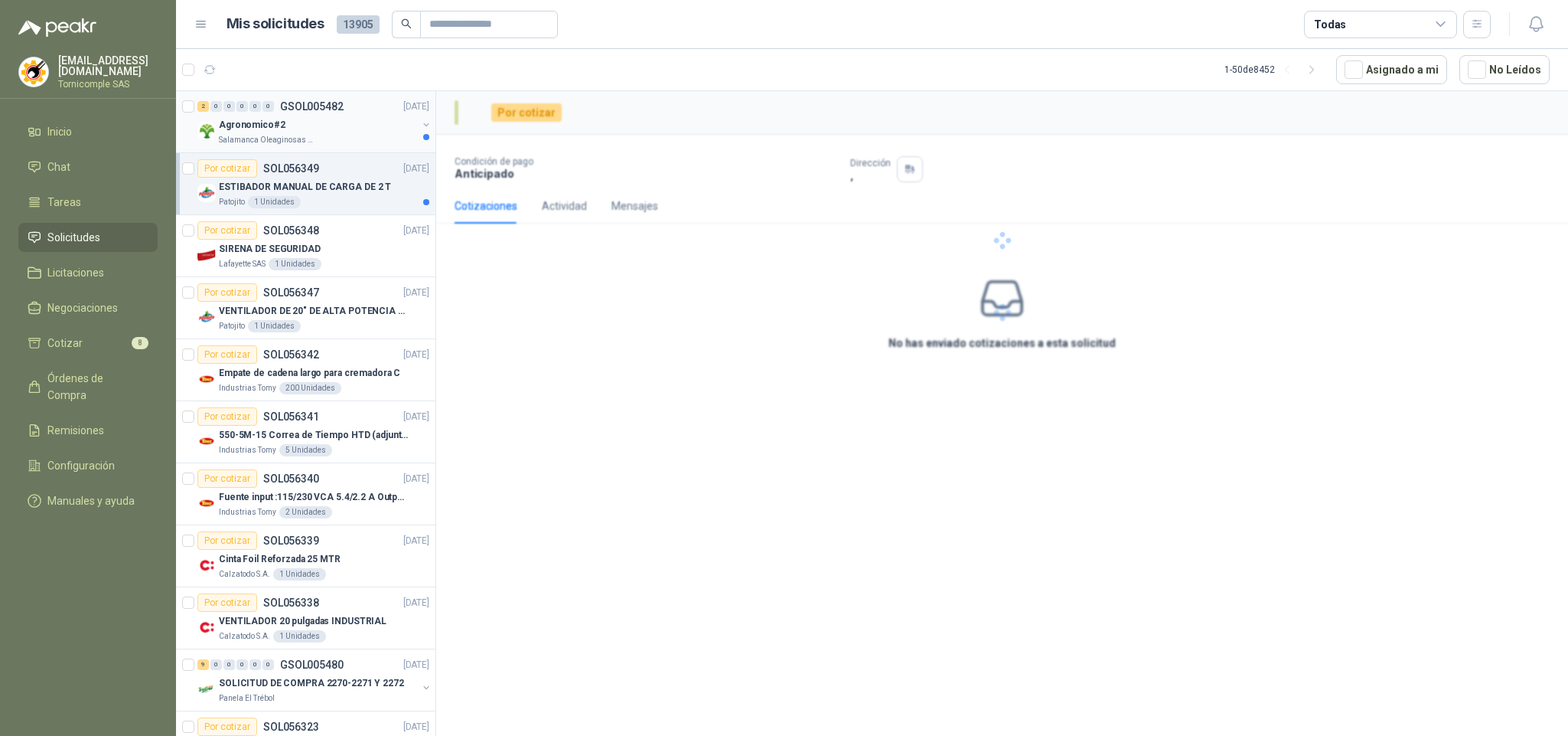
click at [307, 139] on p "Salamanca Oleaginosas SAS" at bounding box center [267, 140] width 97 height 12
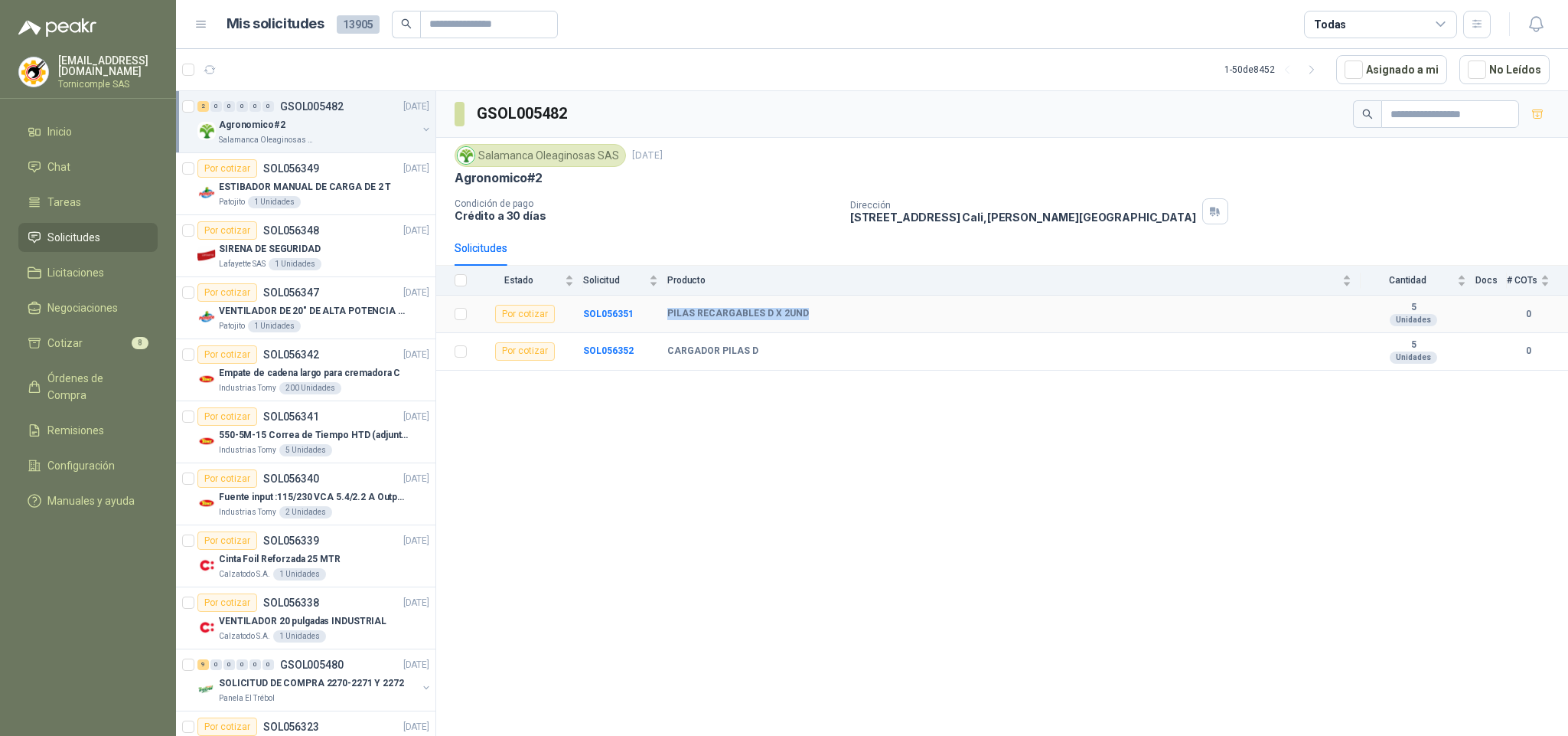
drag, startPoint x: 661, startPoint y: 324, endPoint x: 813, endPoint y: 322, distance: 152.0
click at [813, 322] on tr "Por cotizar SOL056351 PILAS RECARGABLES D X 2UND 5 Unidades 0" at bounding box center [1002, 314] width 1132 height 38
drag, startPoint x: 657, startPoint y: 361, endPoint x: 754, endPoint y: 361, distance: 97.0
click at [754, 361] on tr "Por cotizar SOL056352 CARGADOR PILAS D 5 Unidades 0" at bounding box center [1002, 352] width 1132 height 38
click at [648, 488] on div "GSOL005482 Salamanca Oleaginosas SAS [DATE] Agronomico#2 Condición de pago Créd…" at bounding box center [1002, 415] width 1132 height 650
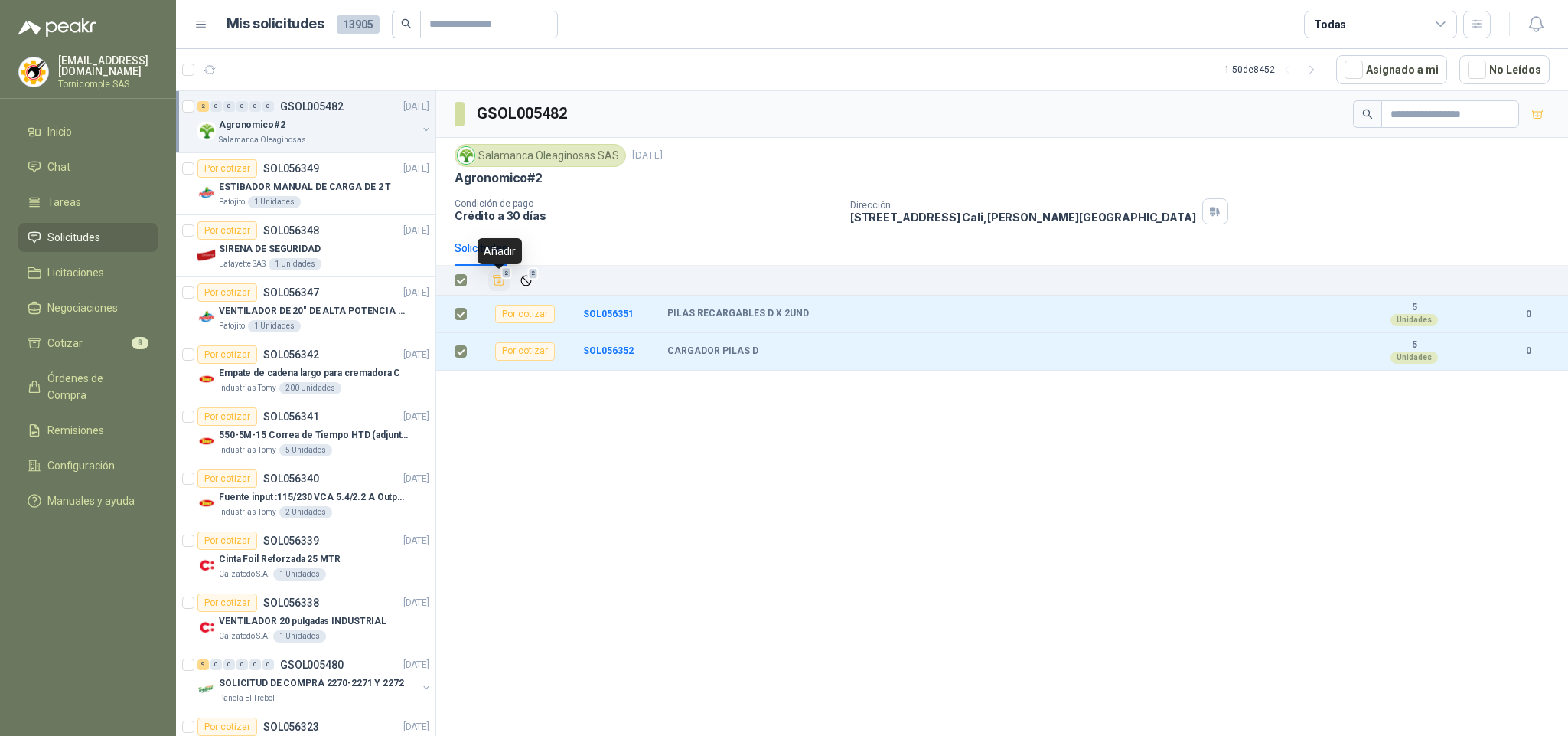
click at [492, 287] on icon "Añadir" at bounding box center [499, 280] width 14 height 14
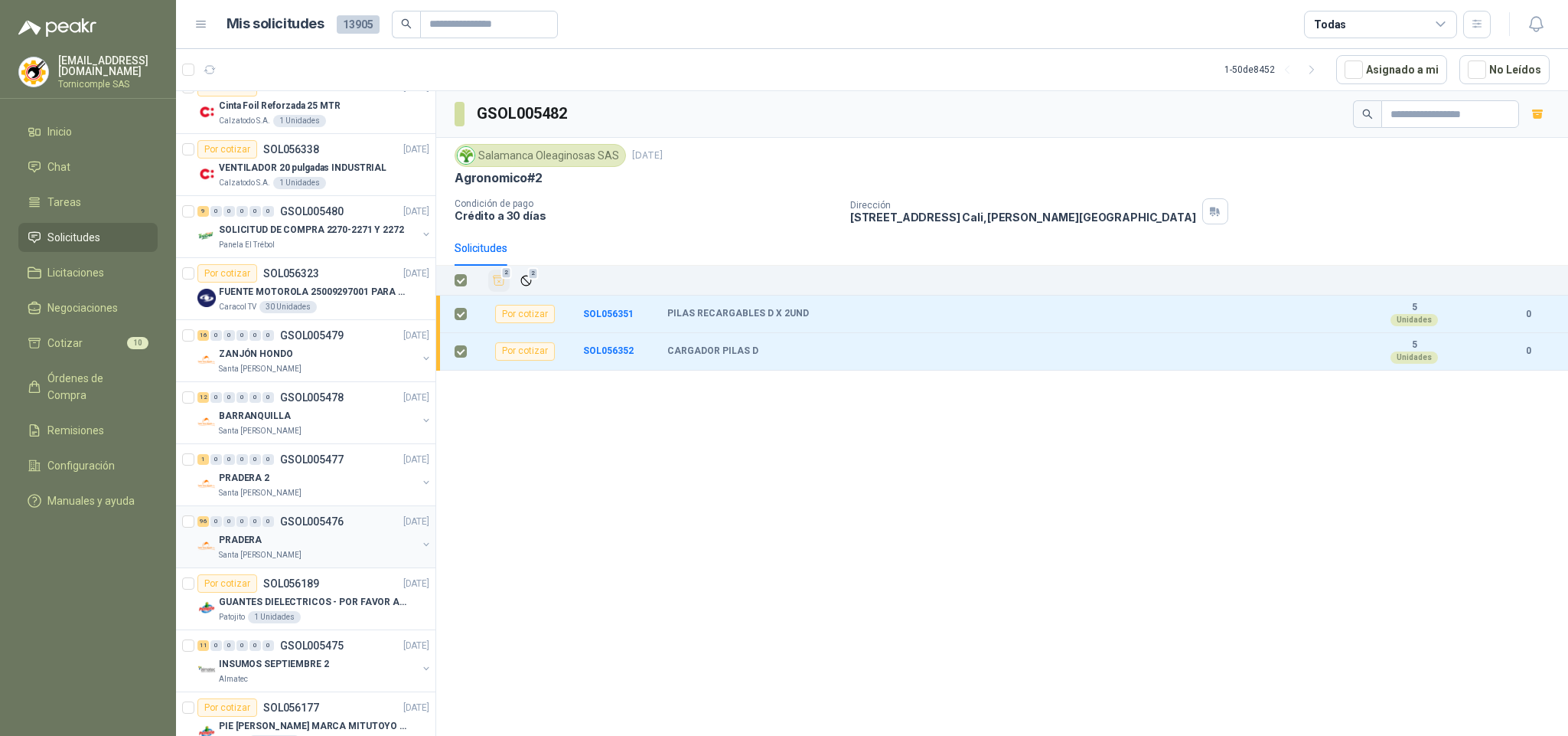
scroll to position [459, 0]
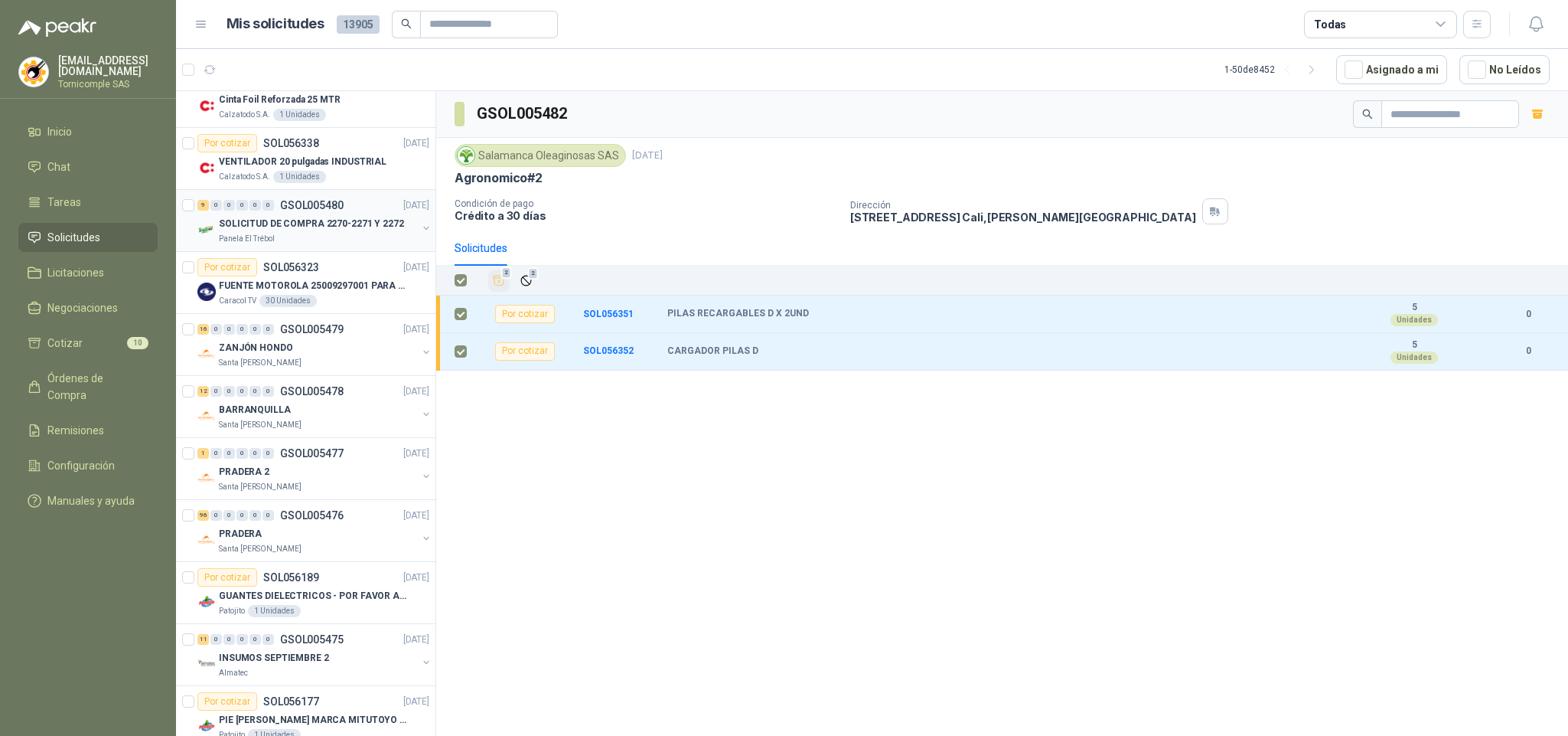
click at [389, 233] on div "SOLICITUD DE COMPRA 2270-2271 Y 2272" at bounding box center [318, 224] width 198 height 19
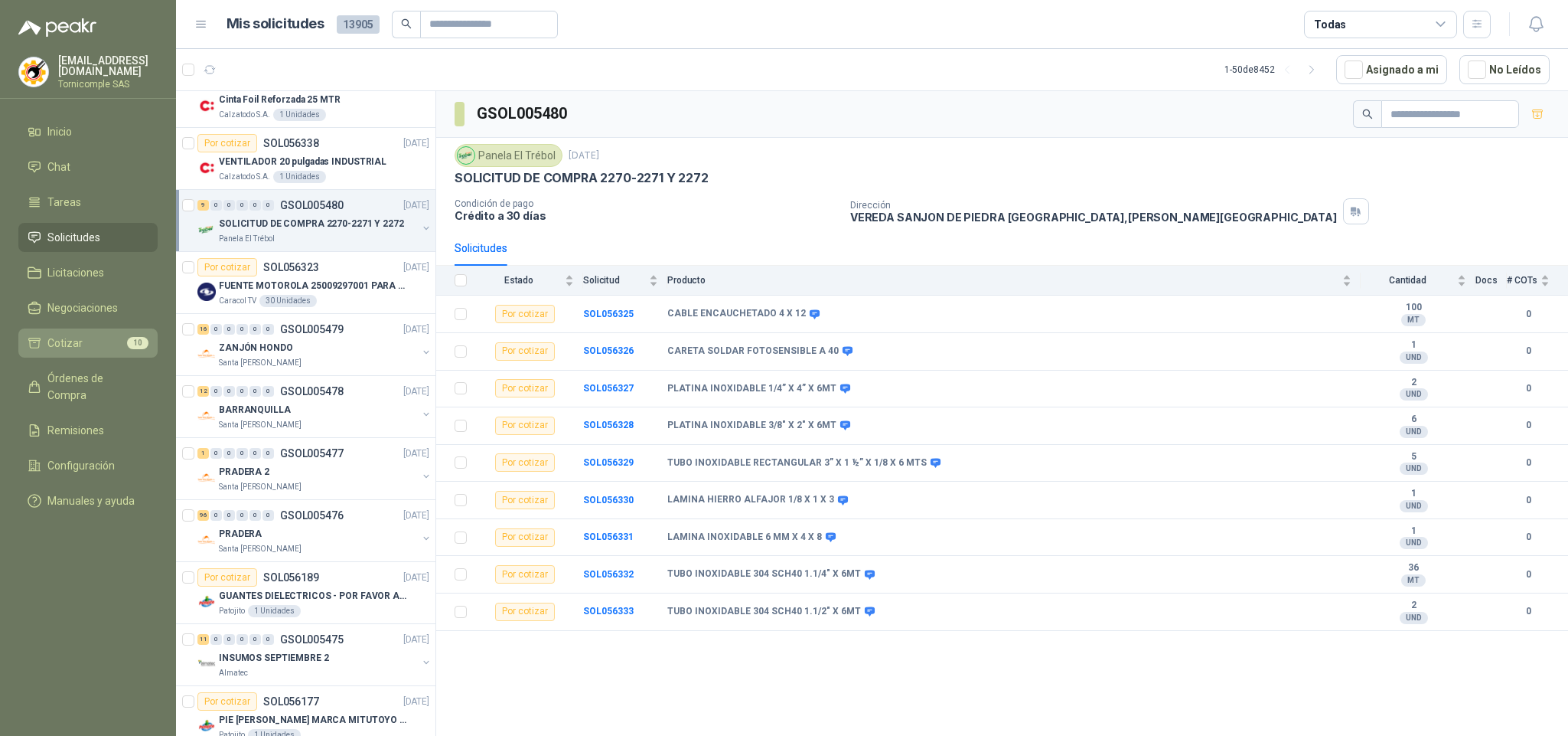
click at [113, 336] on li "Cotizar 10" at bounding box center [87, 343] width 121 height 17
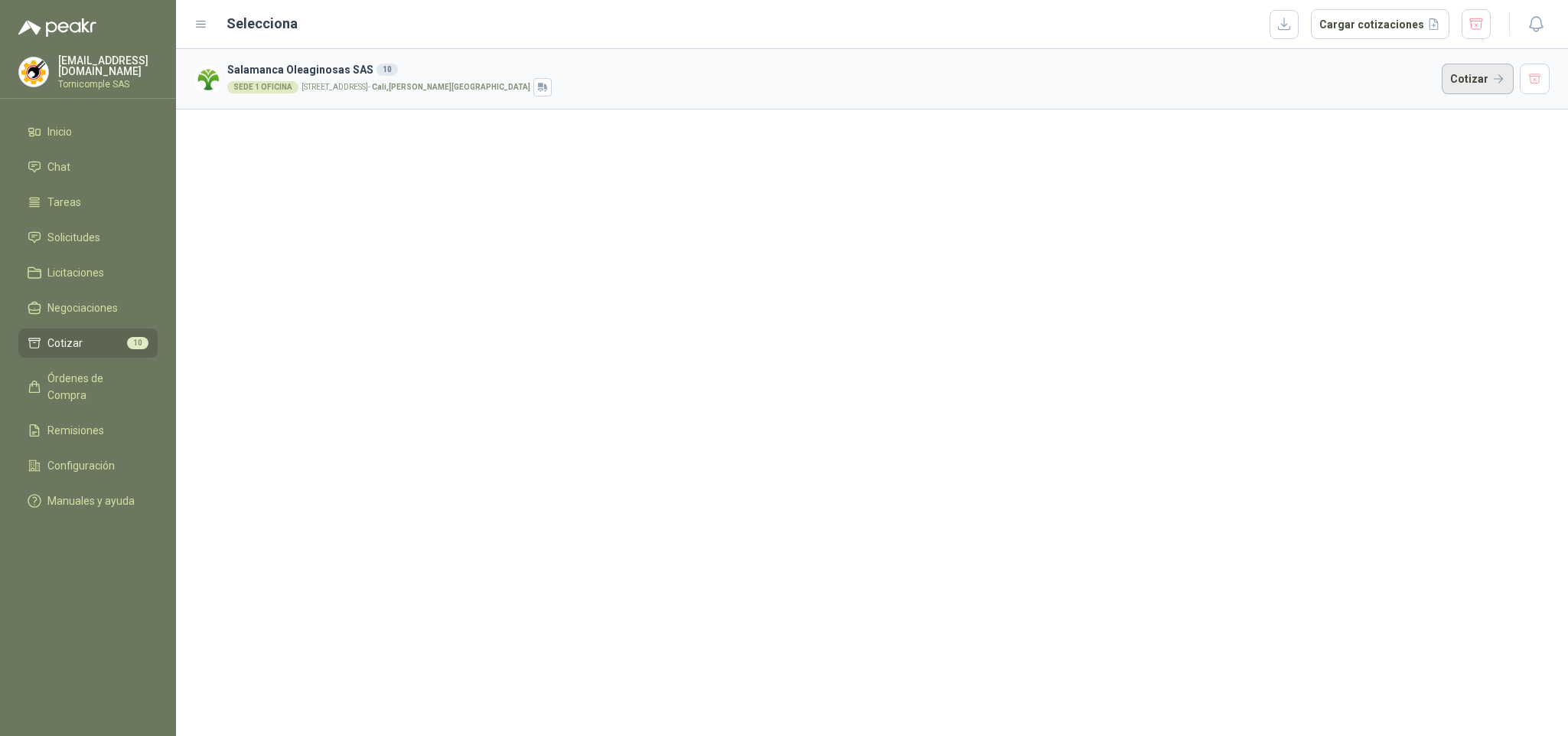
click at [1497, 72] on button "Cotizar" at bounding box center [1477, 79] width 72 height 31
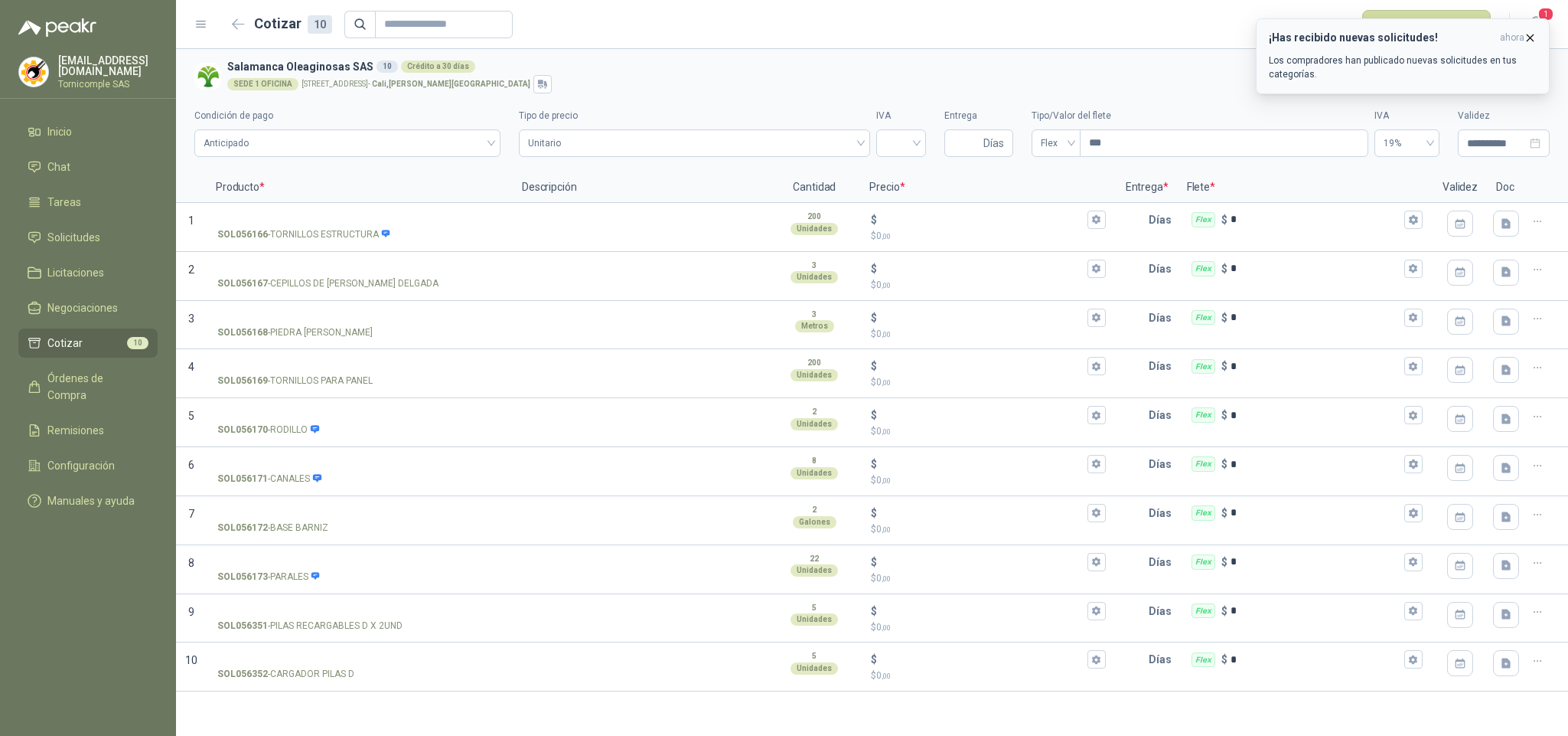
click at [1514, 36] on span "ahora" at bounding box center [1512, 38] width 24 height 13
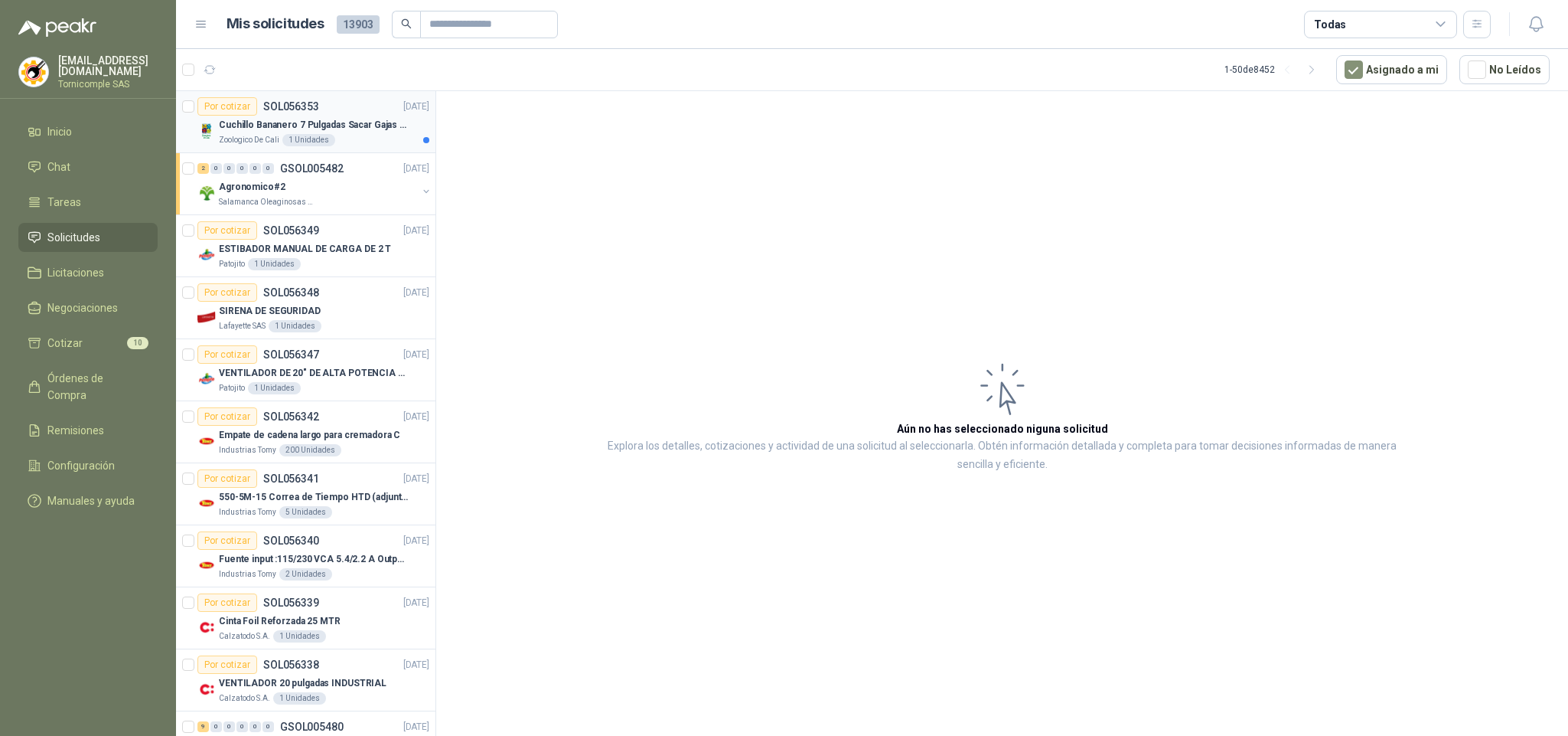
click at [291, 128] on p "Cuchillo Bananero 7 Pulgadas Sacar Gajas O Deshoje O Desman" at bounding box center [314, 126] width 190 height 15
